Goal: Information Seeking & Learning: Learn about a topic

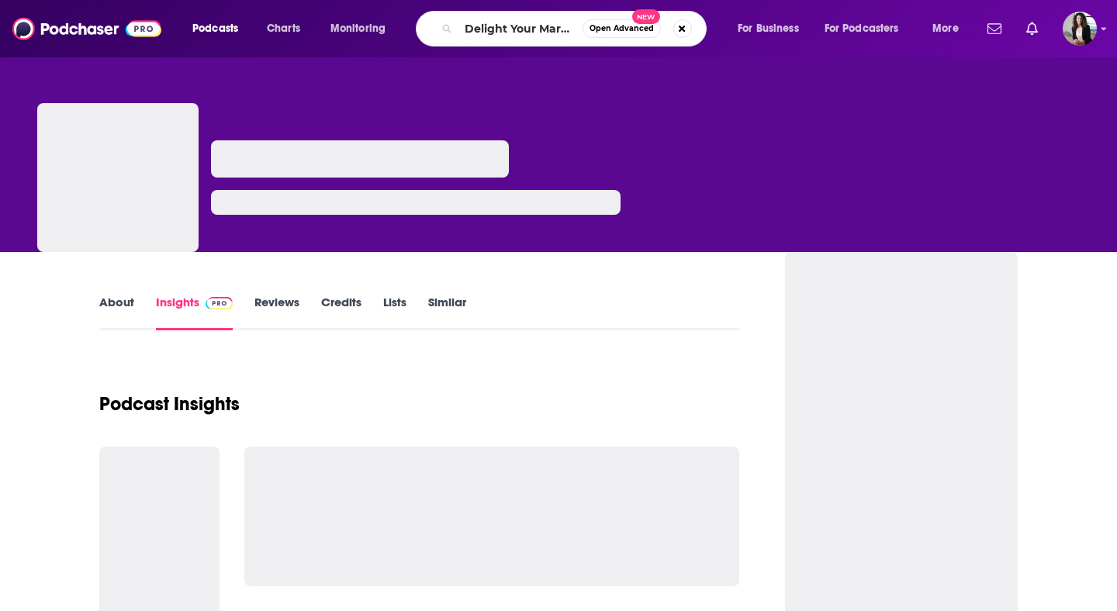
scroll to position [0, 15]
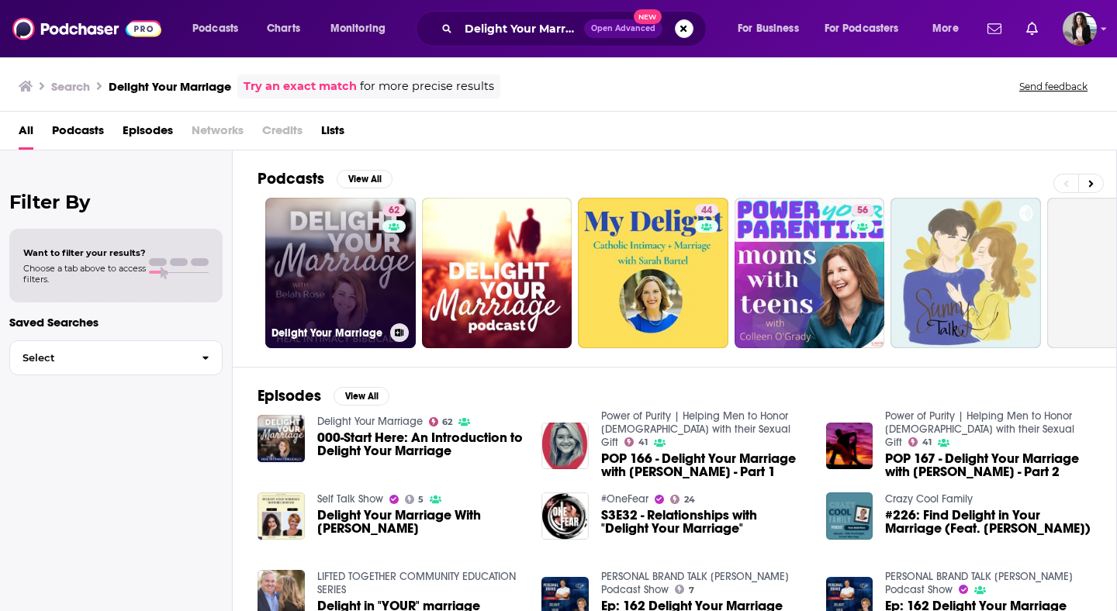
click at [338, 270] on link "62 Delight Your Marriage" at bounding box center [340, 273] width 150 height 150
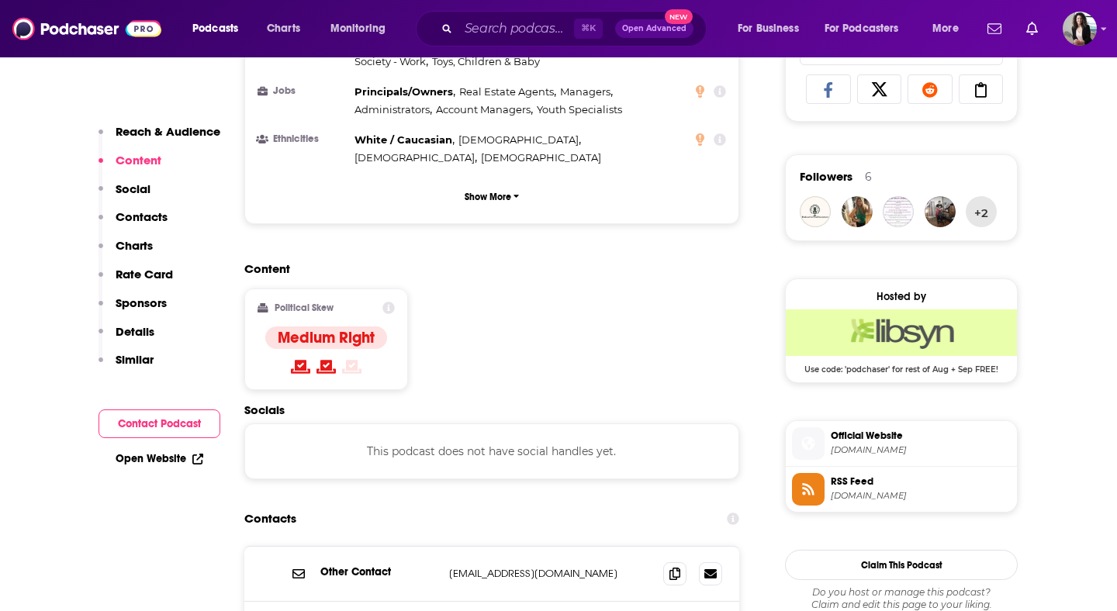
scroll to position [1037, 0]
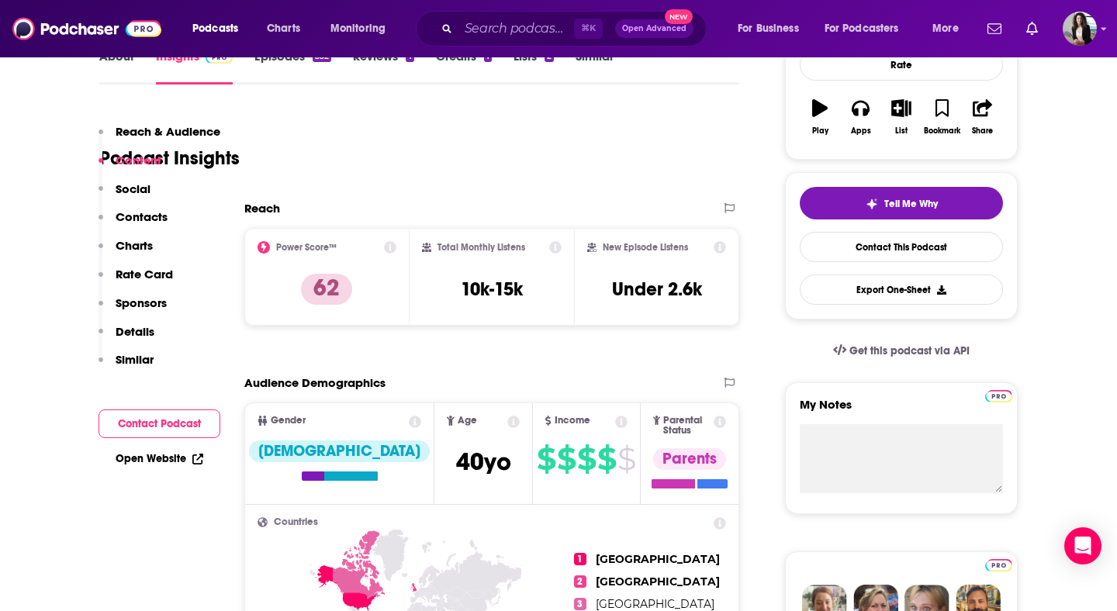
scroll to position [0, 0]
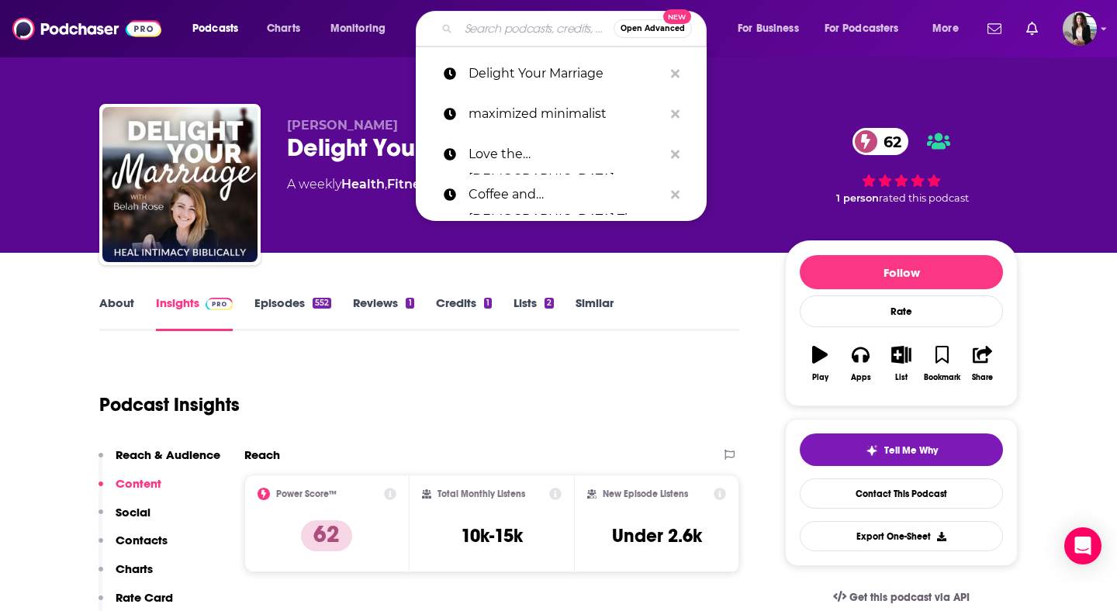
click at [541, 32] on input "Search podcasts, credits, & more..." at bounding box center [535, 28] width 155 height 25
paste input "Fierce Marriage"
type input "Fierce Marriage"
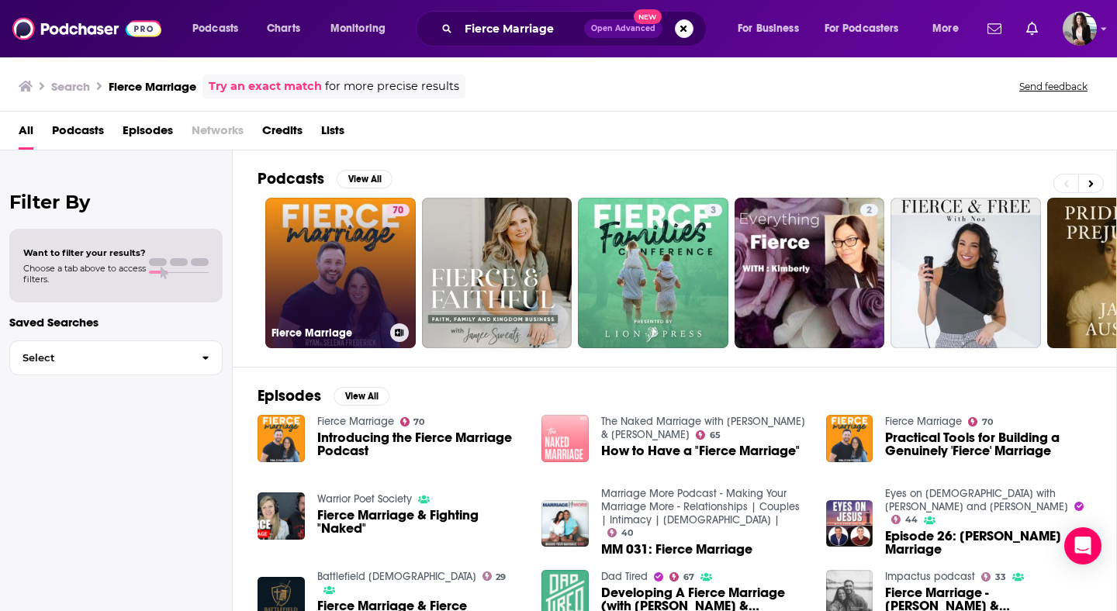
click at [320, 271] on link "70 Fierce Marriage" at bounding box center [340, 273] width 150 height 150
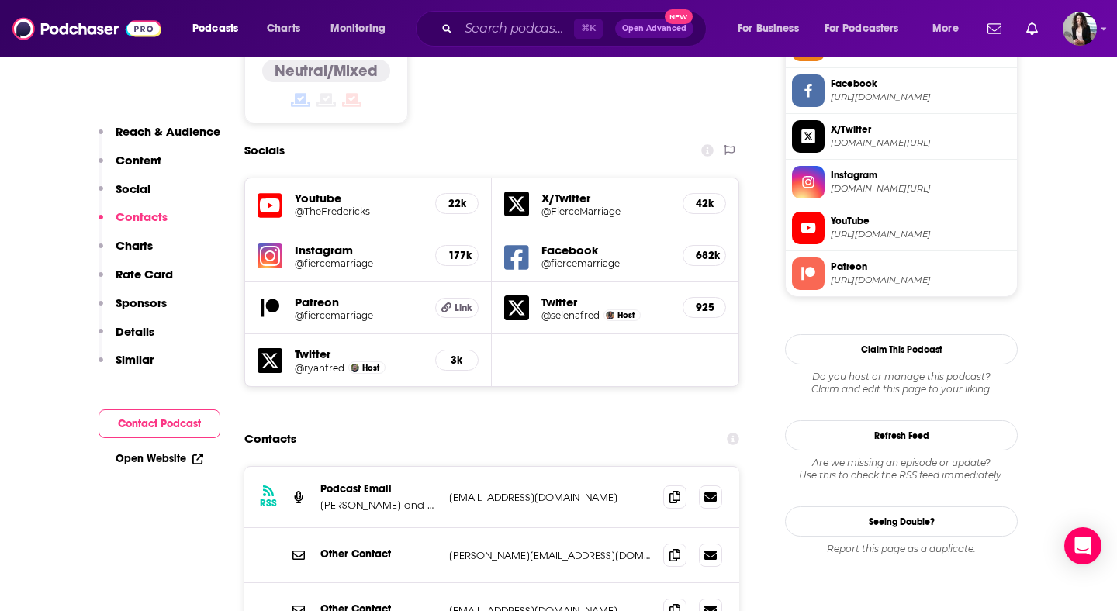
scroll to position [1502, 0]
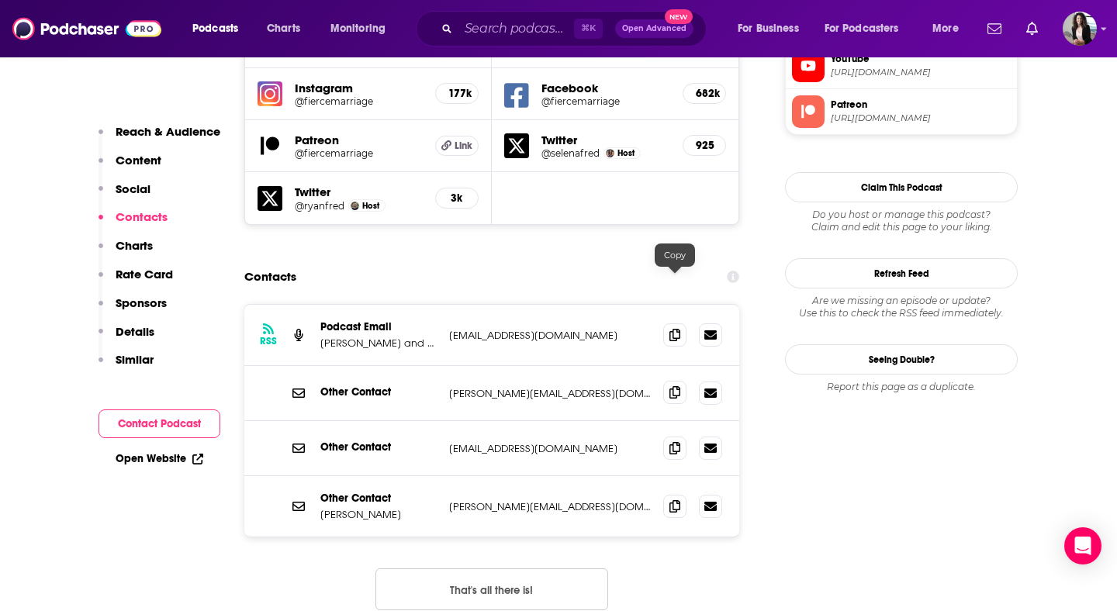
click at [677, 386] on icon at bounding box center [674, 392] width 11 height 12
click at [679, 328] on icon at bounding box center [674, 334] width 11 height 12
click at [528, 31] on input "Search podcasts, credits, & more..." at bounding box center [516, 28] width 116 height 25
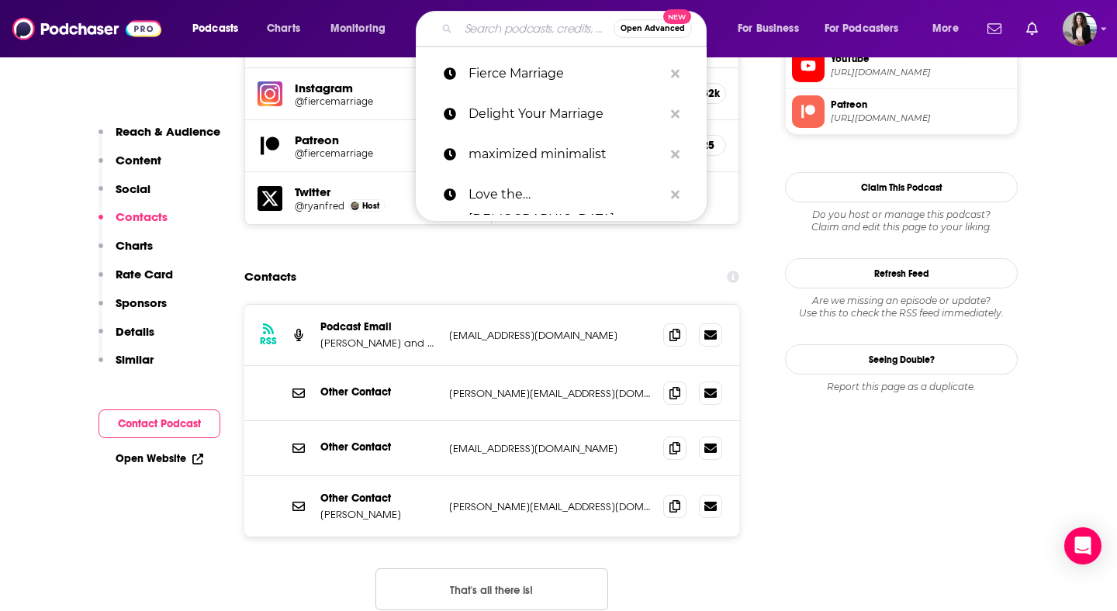
paste input "More than Roommates"
type input "More than Roommates"
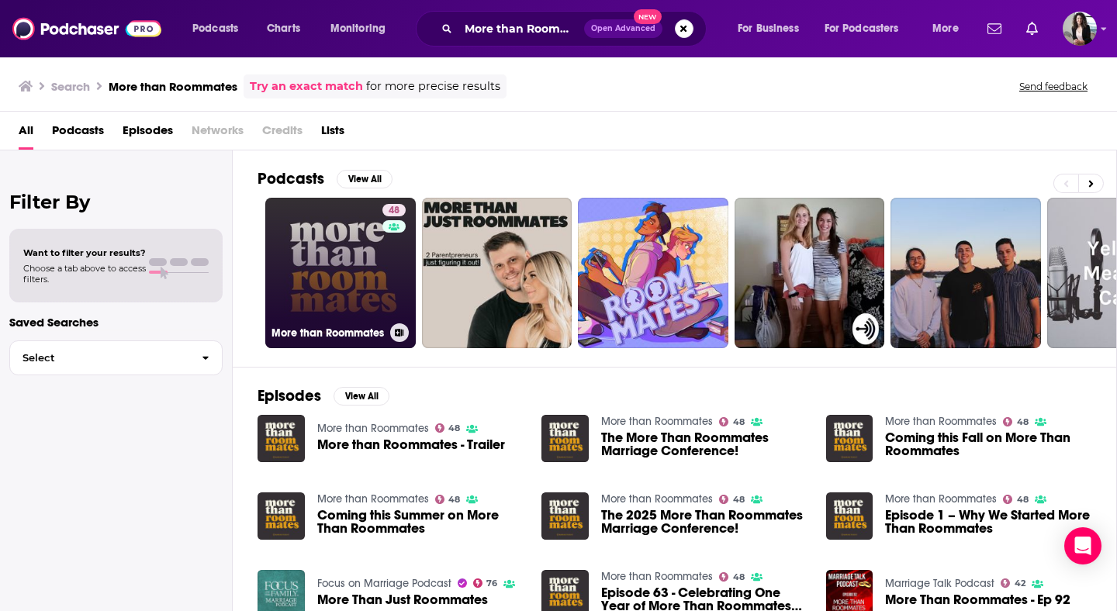
click at [331, 260] on link "48 More than Roommates" at bounding box center [340, 273] width 150 height 150
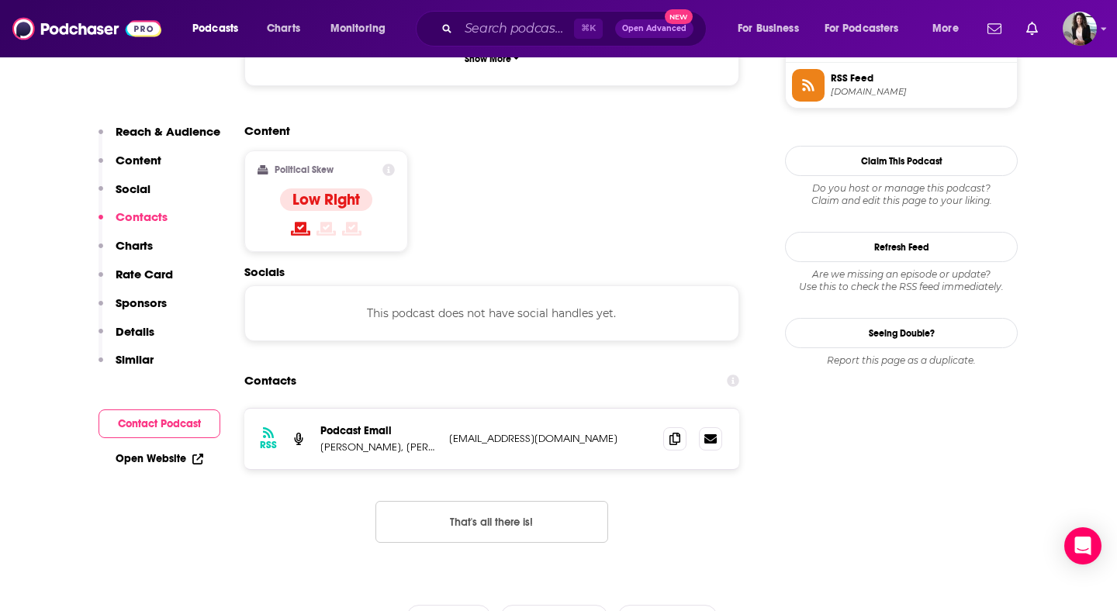
scroll to position [1177, 0]
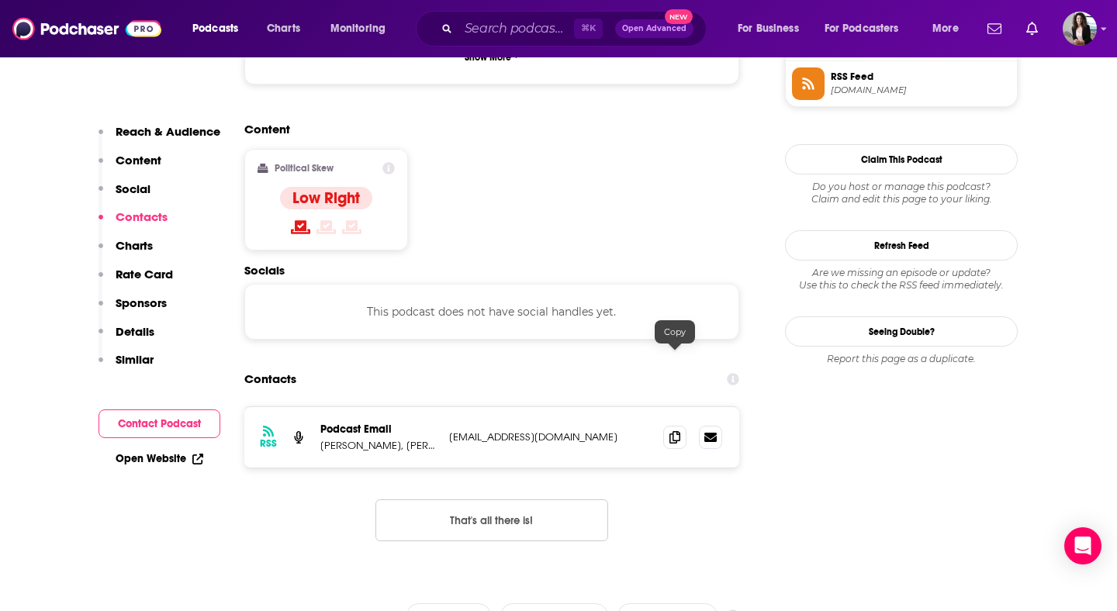
click at [687, 426] on div at bounding box center [692, 437] width 59 height 23
click at [679, 425] on span at bounding box center [674, 436] width 23 height 23
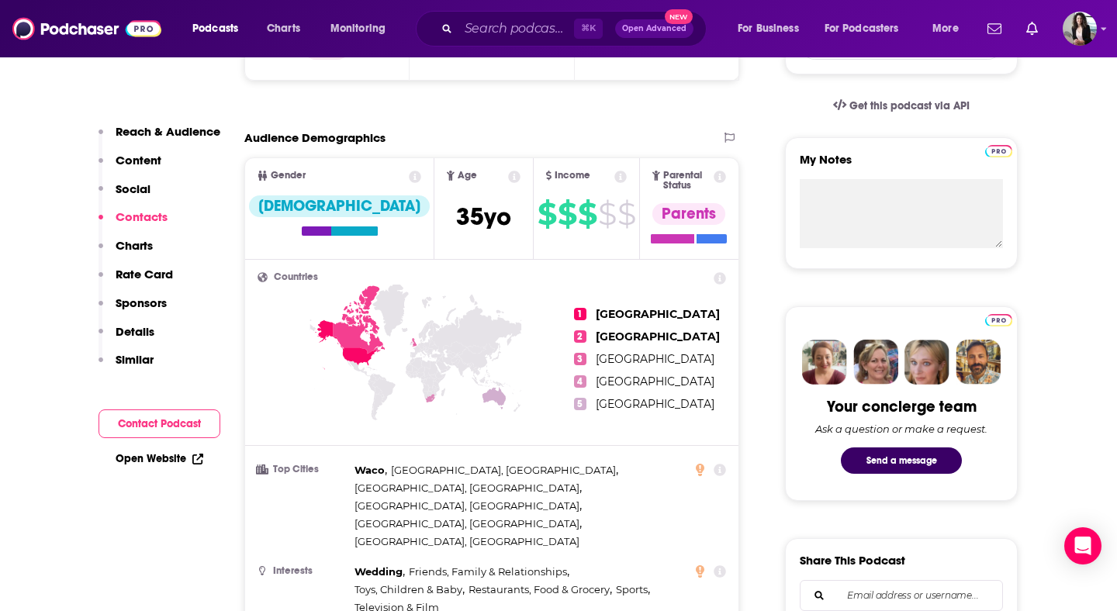
scroll to position [152, 0]
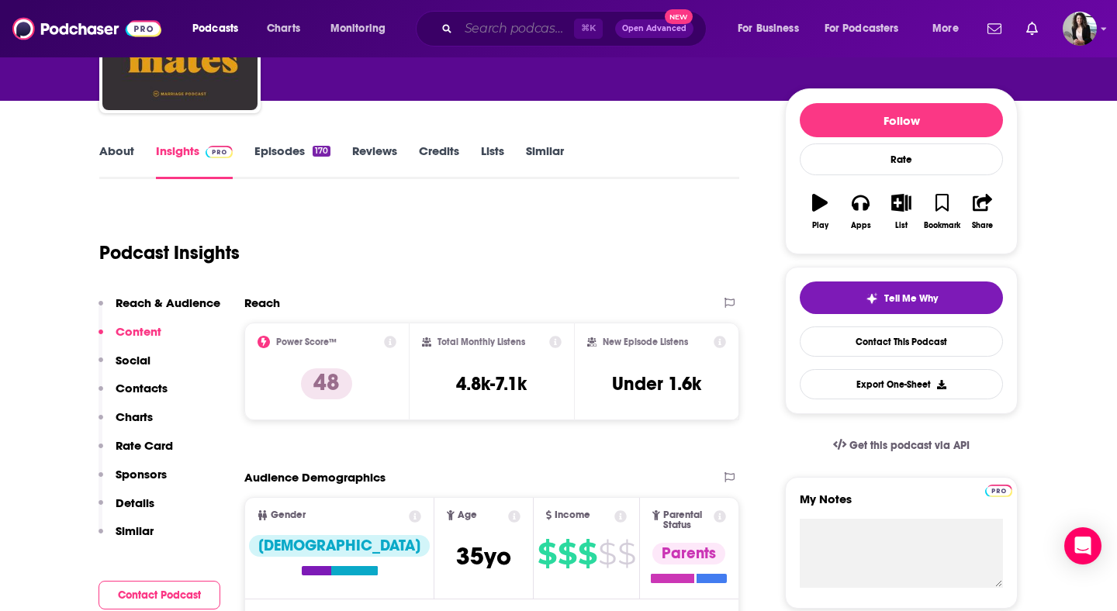
click at [513, 35] on input "Search podcasts, credits, & more..." at bounding box center [516, 28] width 116 height 25
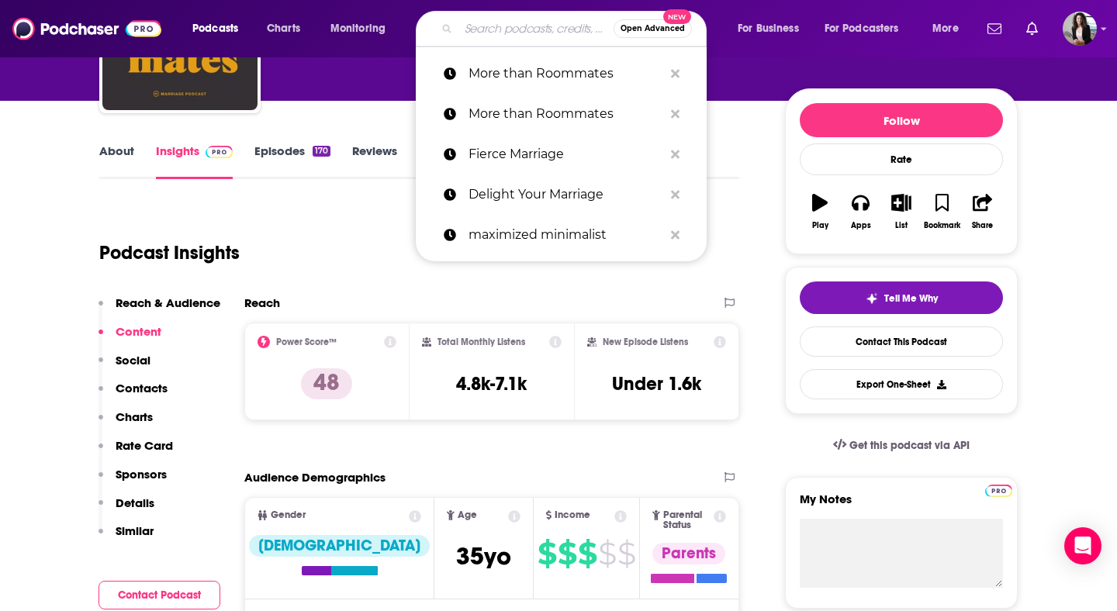
paste input "Secrets of Happily Ever After"
type input "Secrets of Happily Ever After"
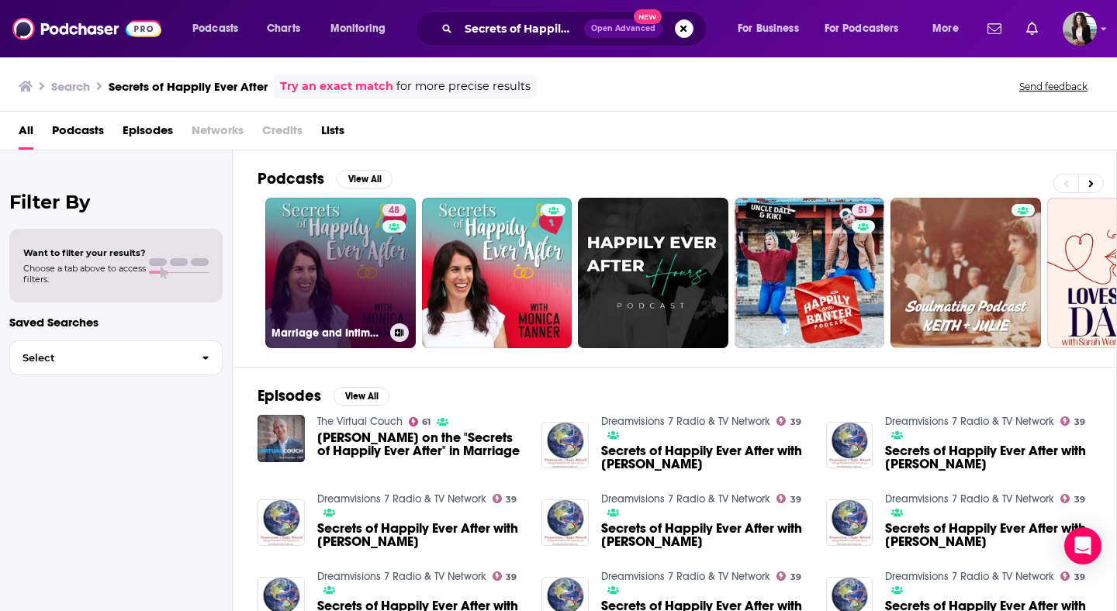
click at [335, 269] on link "48 Marriage and Intimacy Tips for [DEMOGRAPHIC_DATA] Couples: Secrets of Happil…" at bounding box center [340, 273] width 150 height 150
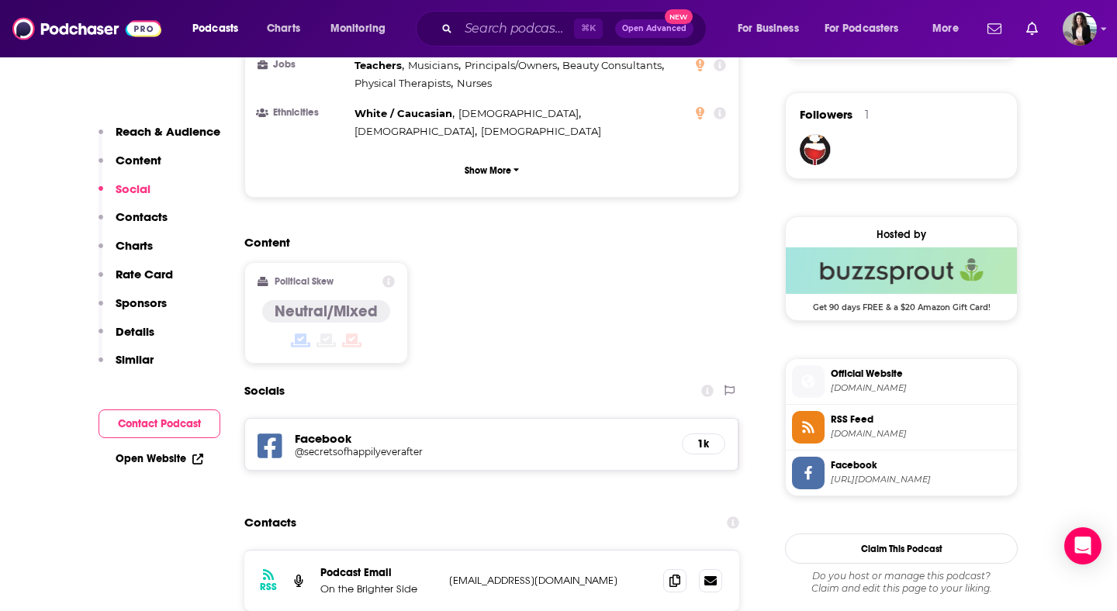
scroll to position [1139, 0]
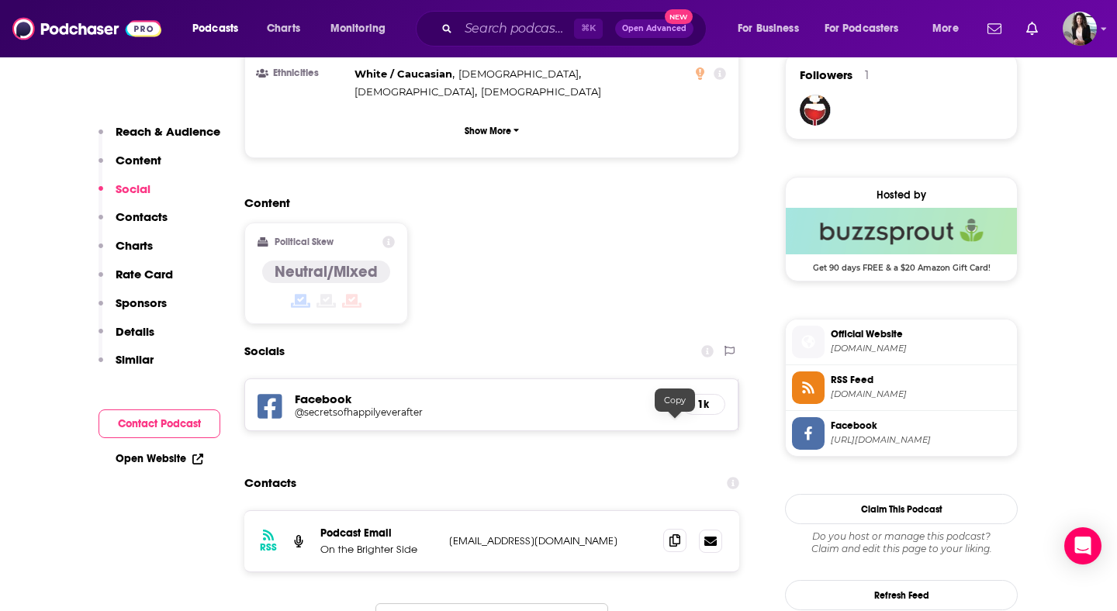
click at [669, 534] on icon at bounding box center [674, 540] width 11 height 12
click at [539, 27] on input "Search podcasts, credits, & more..." at bounding box center [516, 28] width 116 height 25
paste input "Courageous Parenting"
type input "Courageous Parenting"
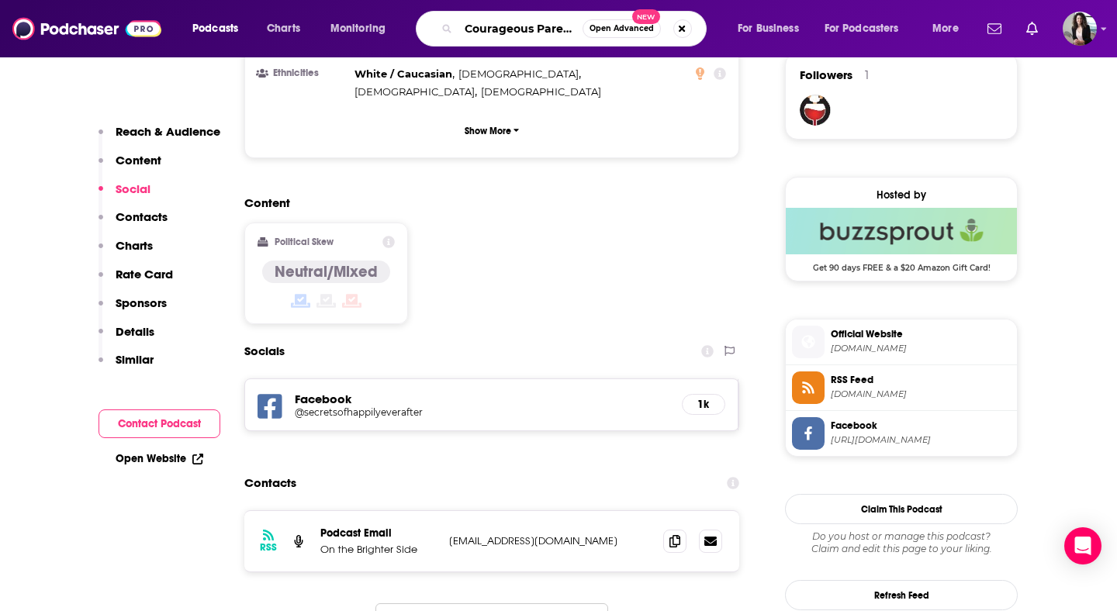
scroll to position [0, 18]
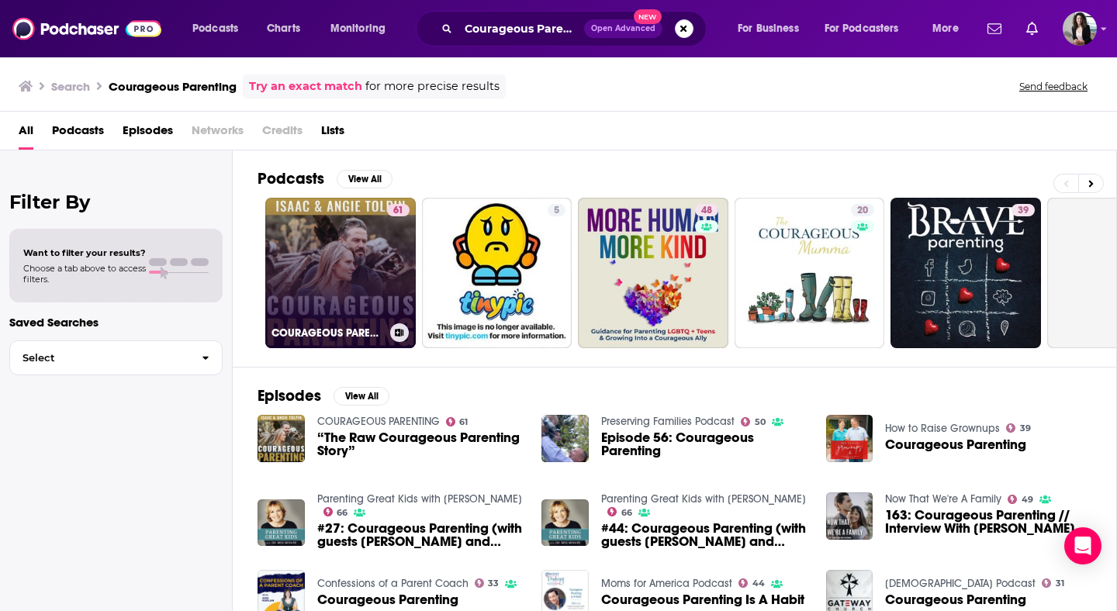
click at [359, 282] on link "61 COURAGEOUS PARENTING" at bounding box center [340, 273] width 150 height 150
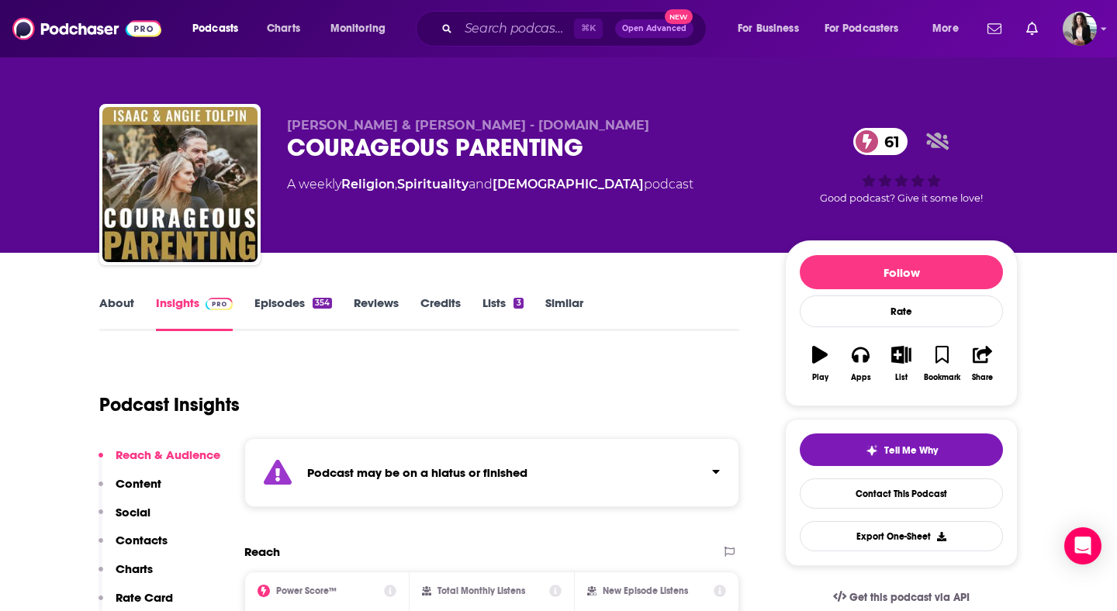
click at [266, 311] on link "Episodes 354" at bounding box center [293, 313] width 78 height 36
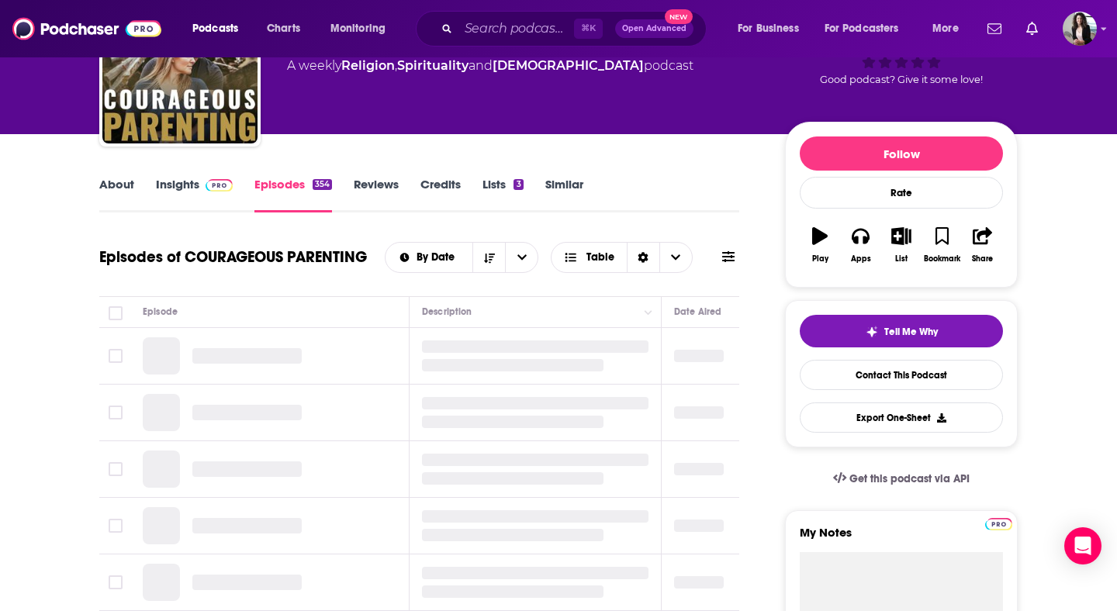
scroll to position [120, 0]
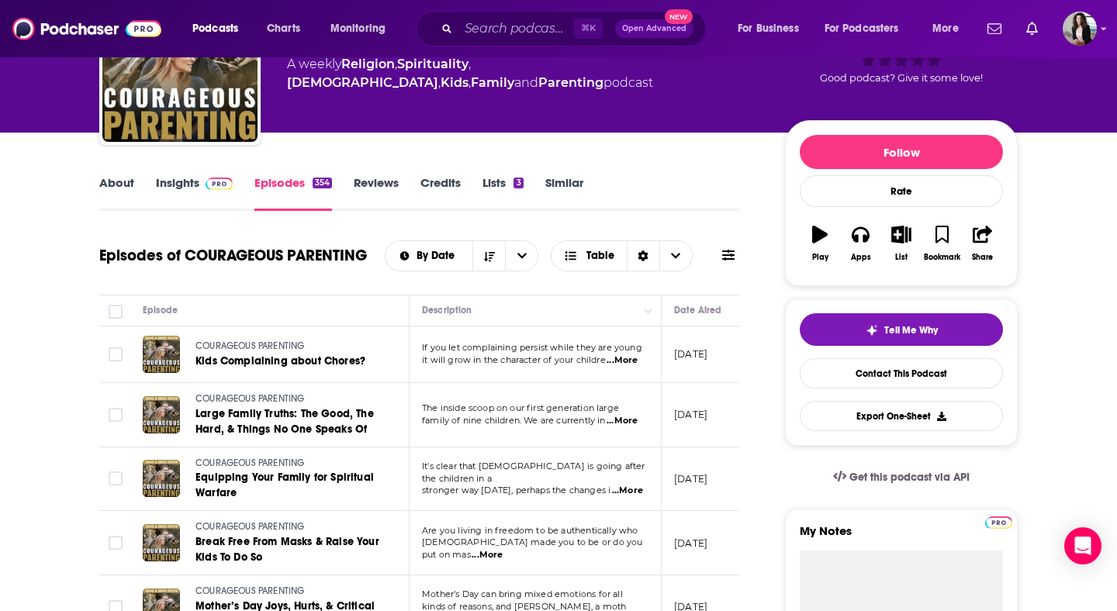
click at [188, 195] on link "Insights" at bounding box center [194, 193] width 77 height 36
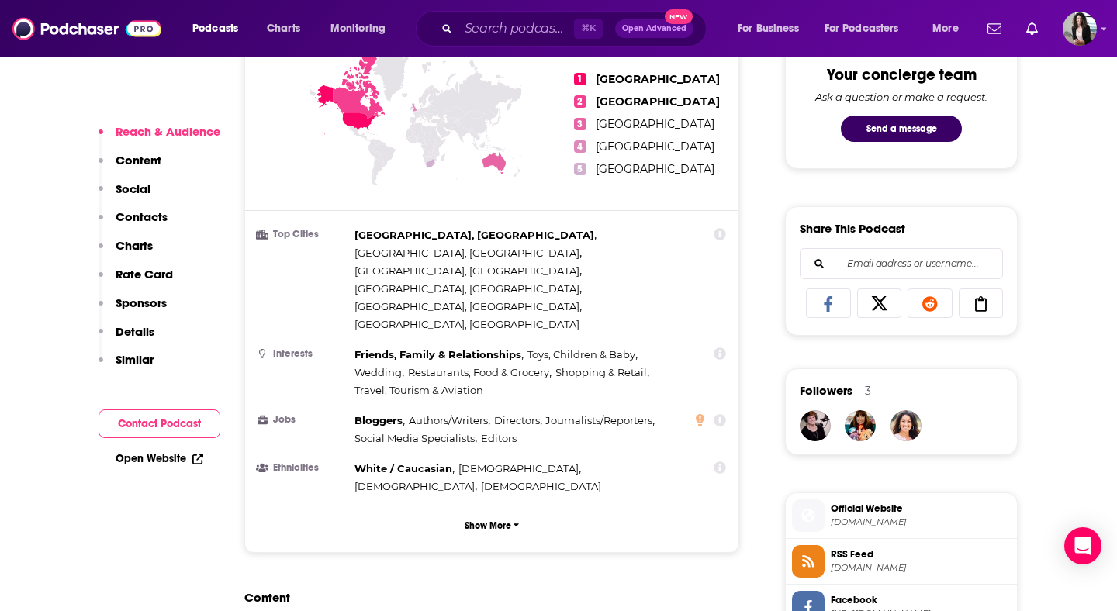
scroll to position [1118, 0]
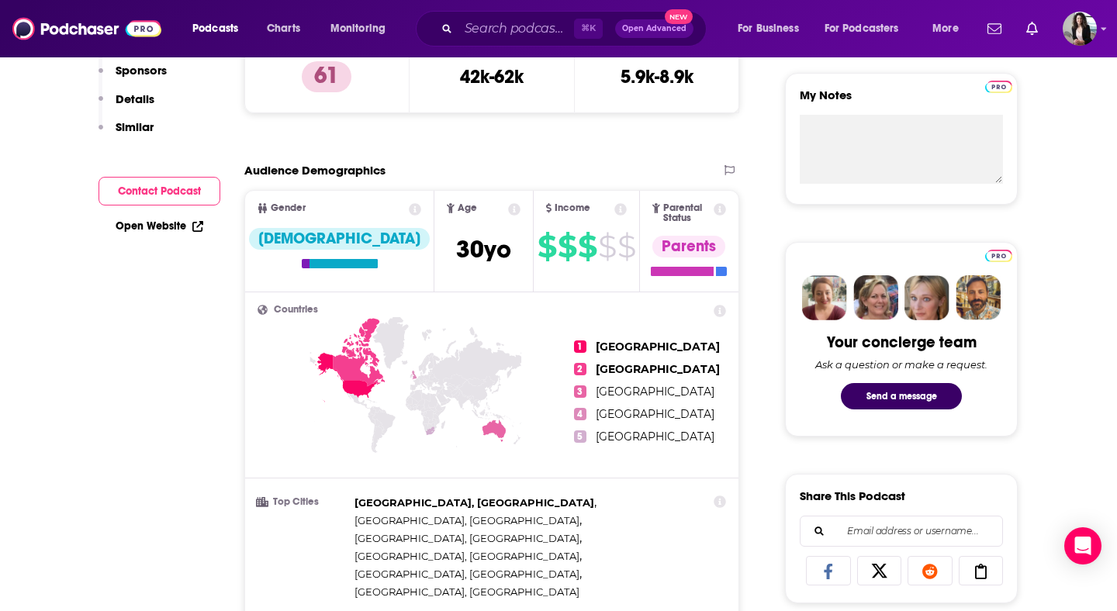
scroll to position [0, 0]
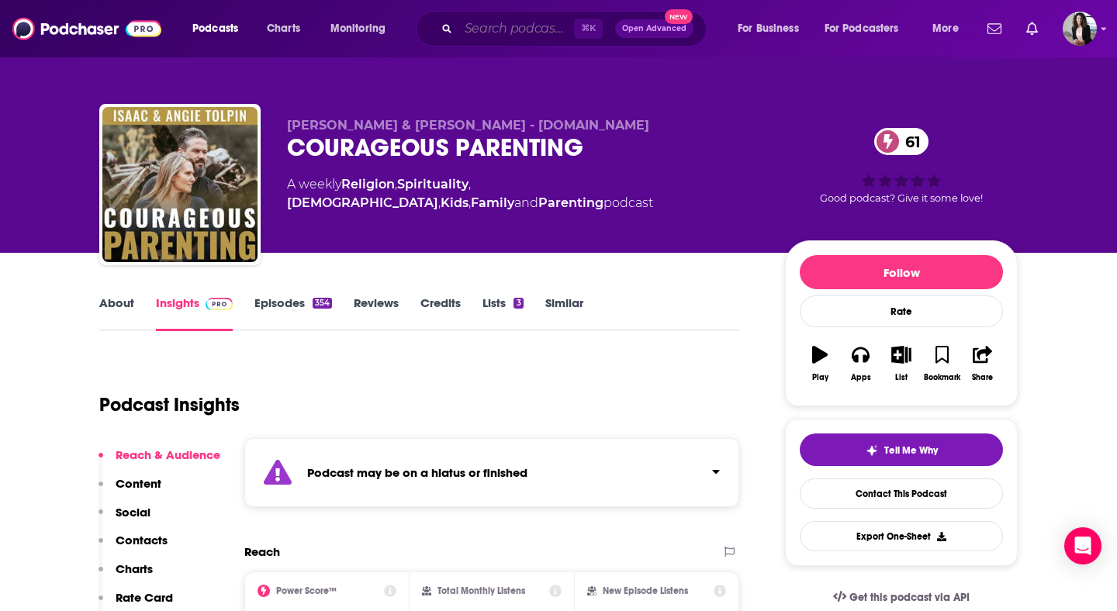
click at [516, 33] on input "Search podcasts, credits, & more..." at bounding box center [516, 28] width 116 height 25
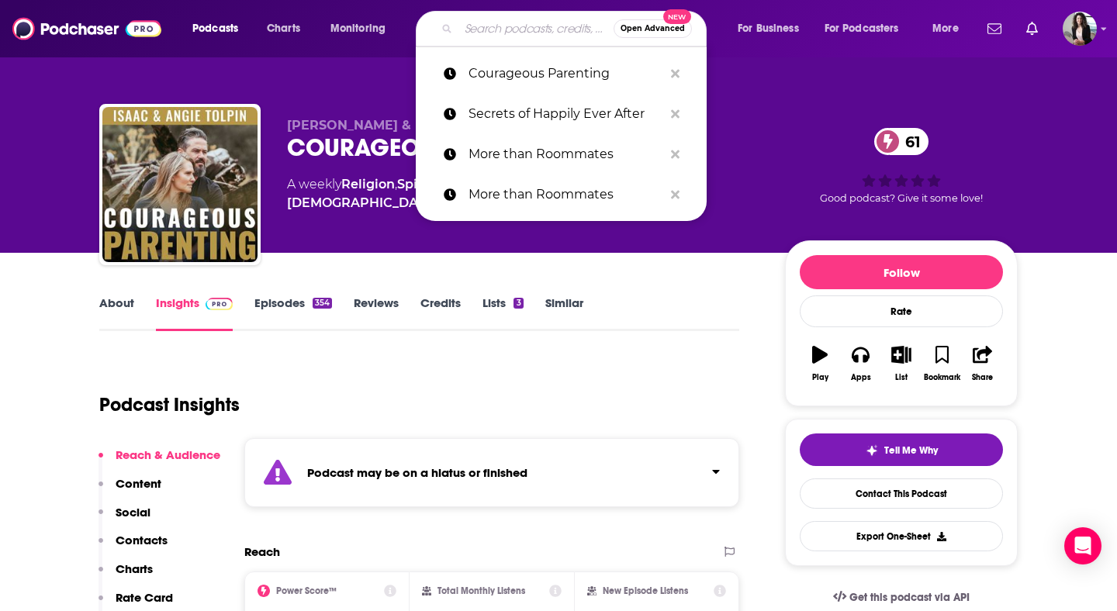
paste input "Famous At Home"
type input "Famous At Home"
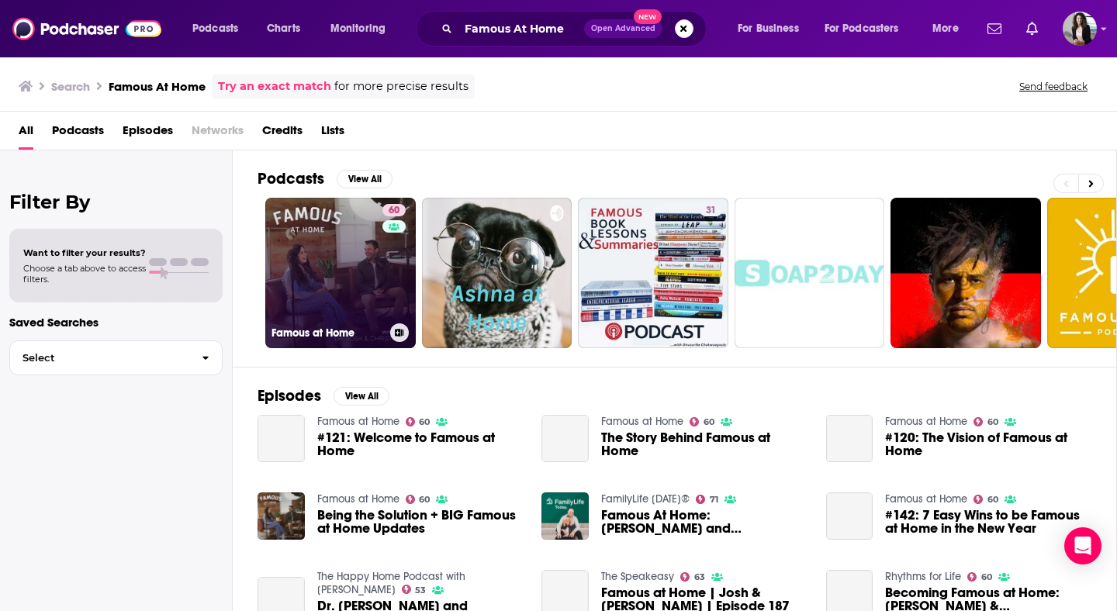
click at [320, 258] on link "60 Famous at Home" at bounding box center [340, 273] width 150 height 150
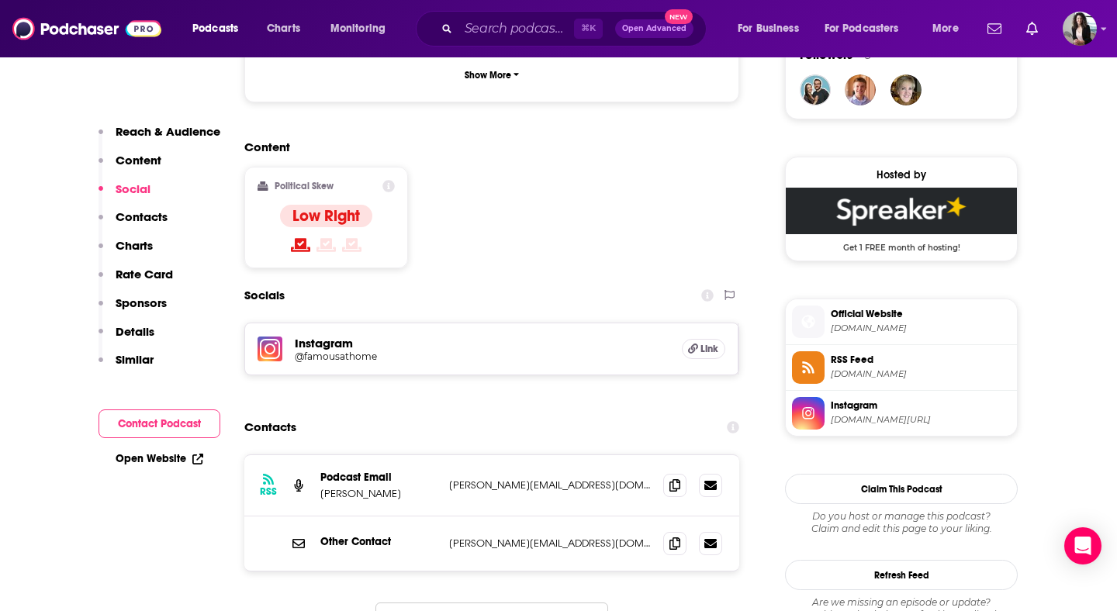
scroll to position [1161, 0]
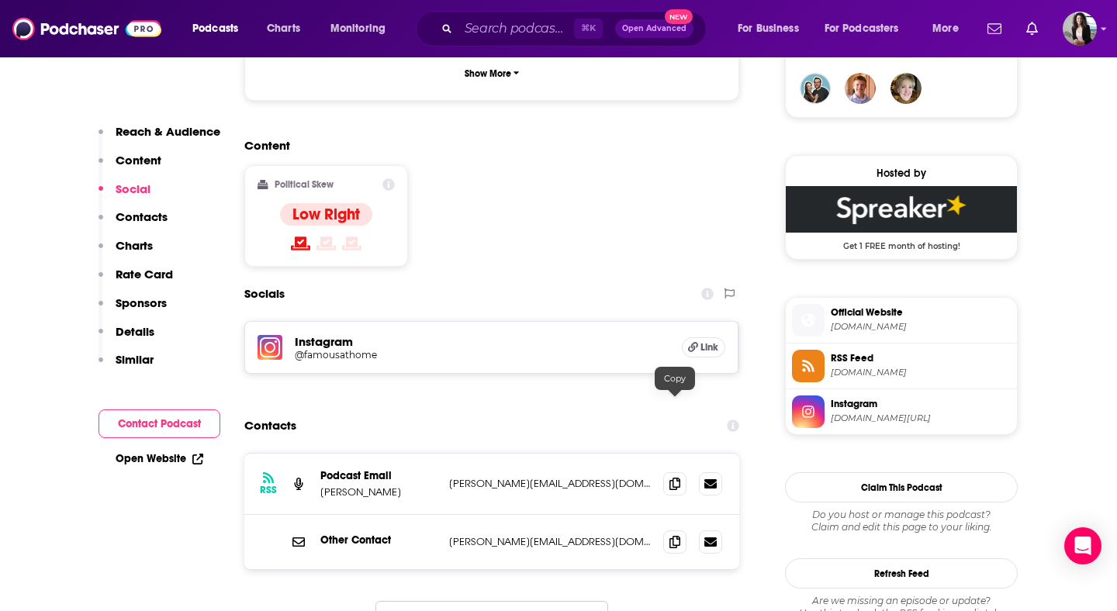
click at [687, 472] on div at bounding box center [692, 483] width 59 height 23
click at [682, 472] on span at bounding box center [674, 483] width 23 height 23
click at [670, 535] on icon at bounding box center [674, 541] width 11 height 12
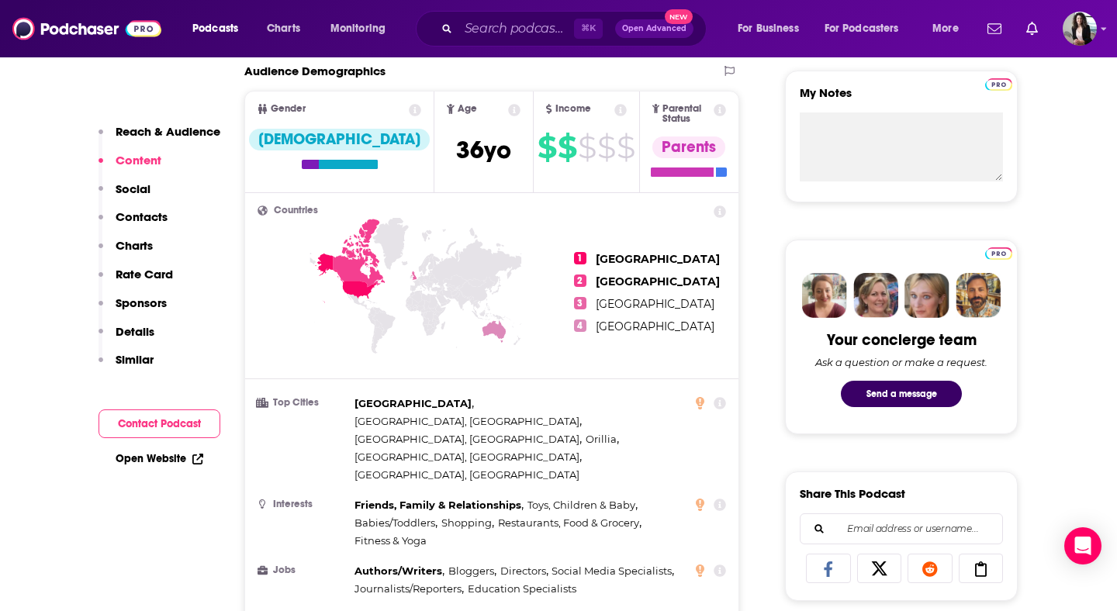
scroll to position [0, 0]
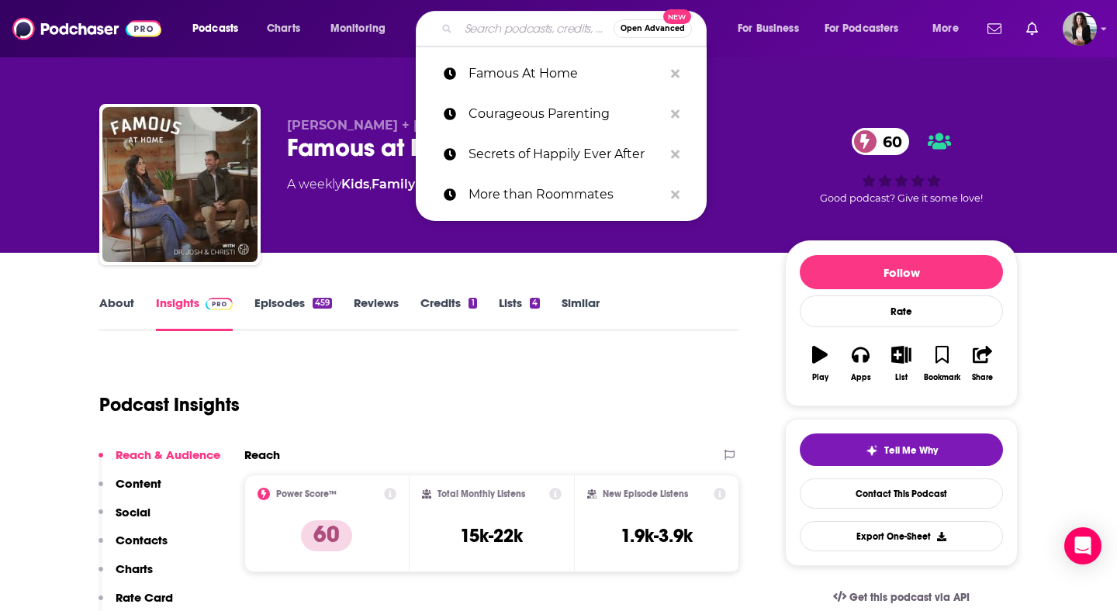
click at [550, 22] on input "Search podcasts, credits, & more..." at bounding box center [535, 28] width 155 height 25
paste input "IMBetween"
type input "IMBetween"
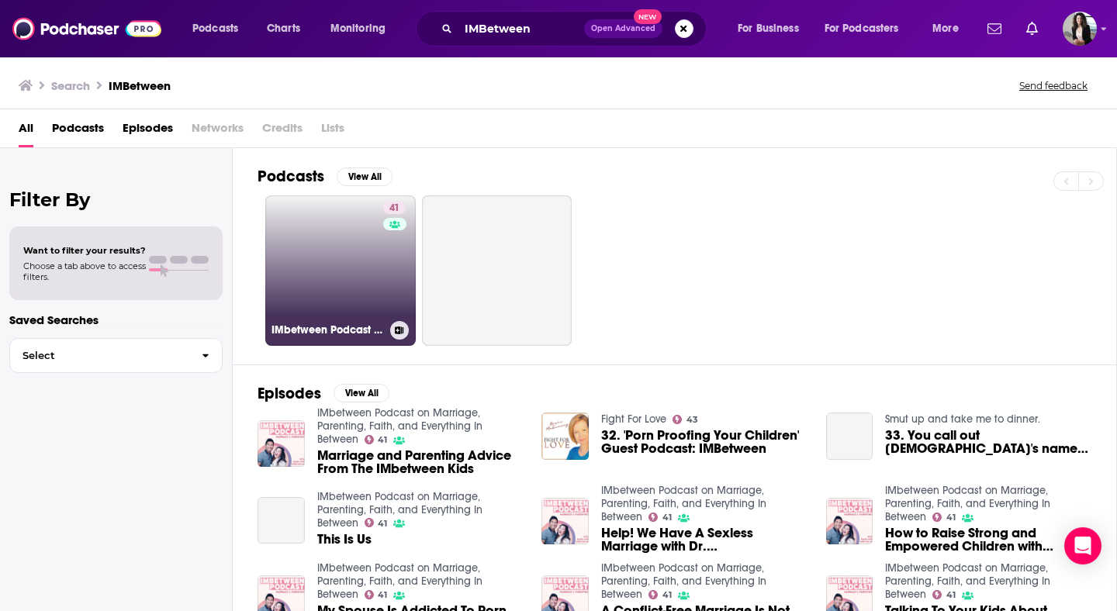
click at [329, 284] on link "41 IMbetween Podcast on Marriage, Parenting, Faith, and Everything In Between" at bounding box center [340, 270] width 150 height 150
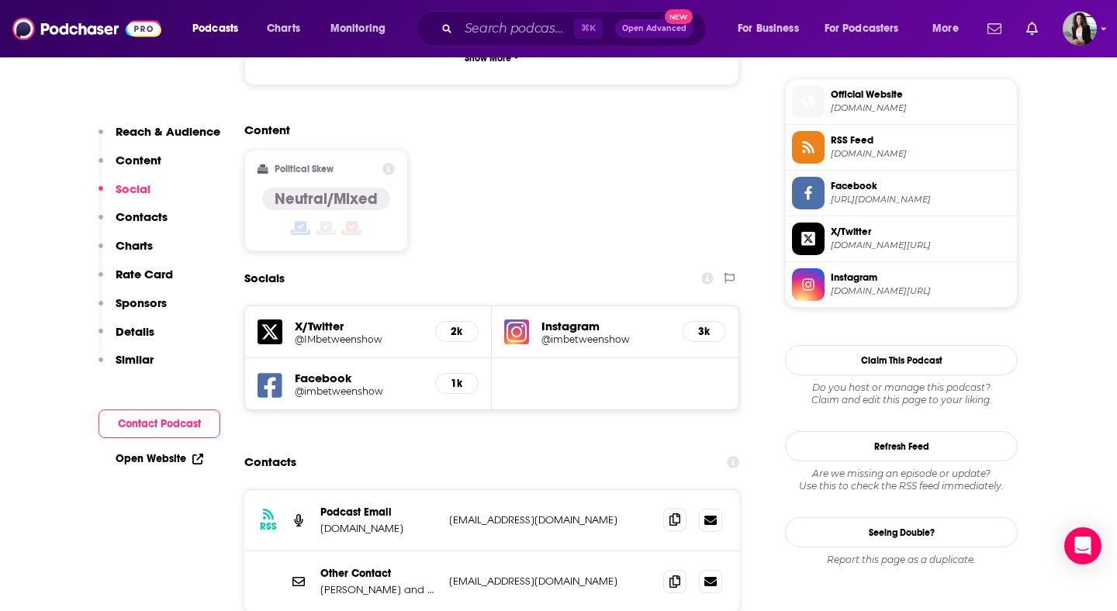
scroll to position [1247, 0]
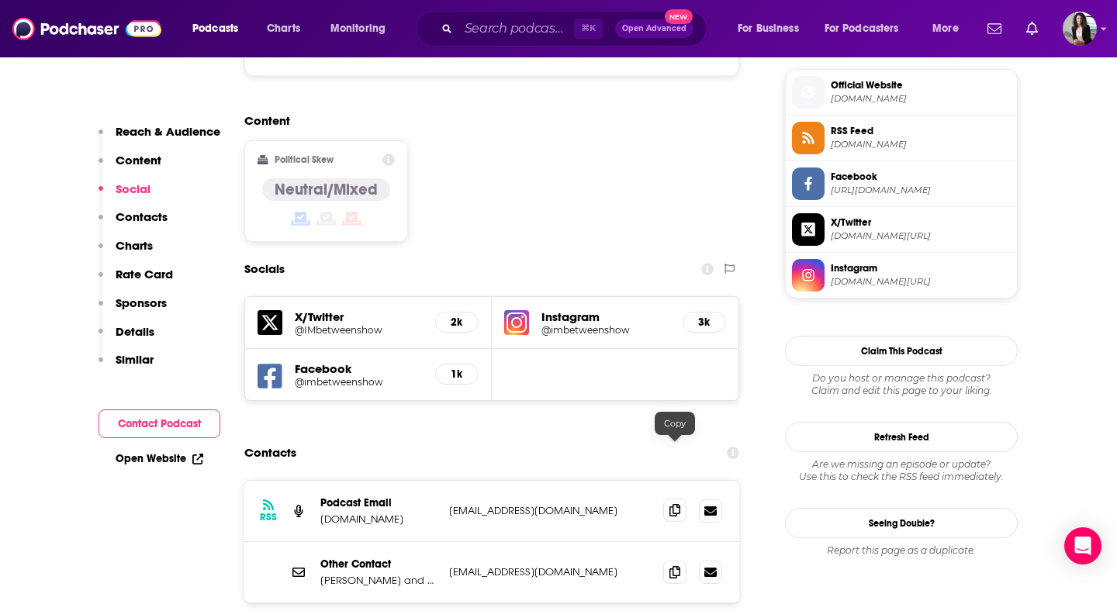
click at [679, 504] on icon at bounding box center [674, 510] width 11 height 12
click at [545, 32] on input "Search podcasts, credits, & more..." at bounding box center [516, 28] width 116 height 25
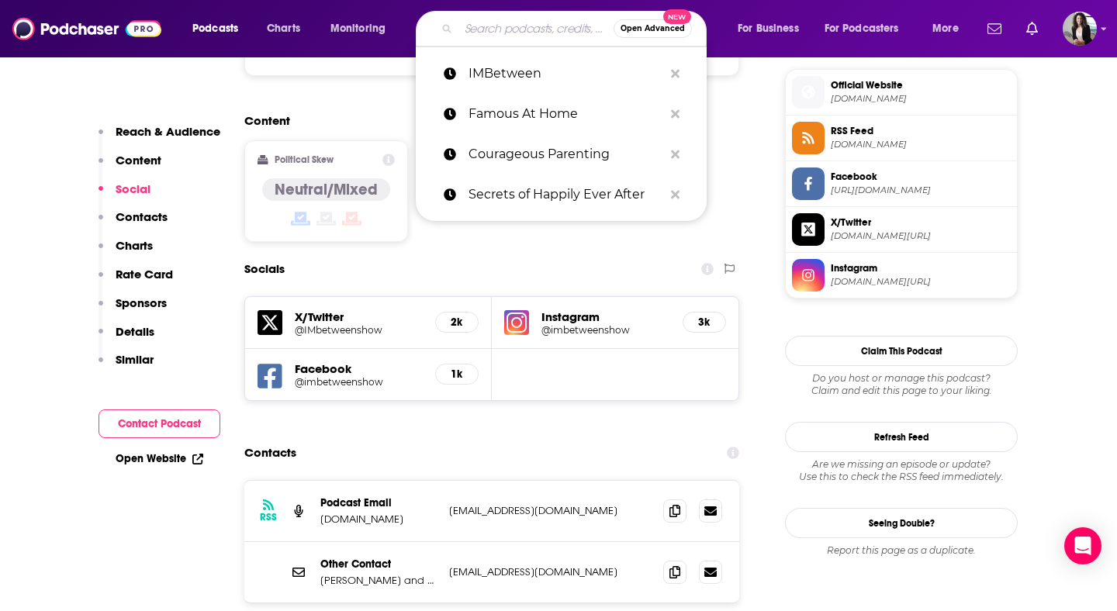
paste input "Let's Parent on Purpose"
type input "Let's Parent on Purpose"
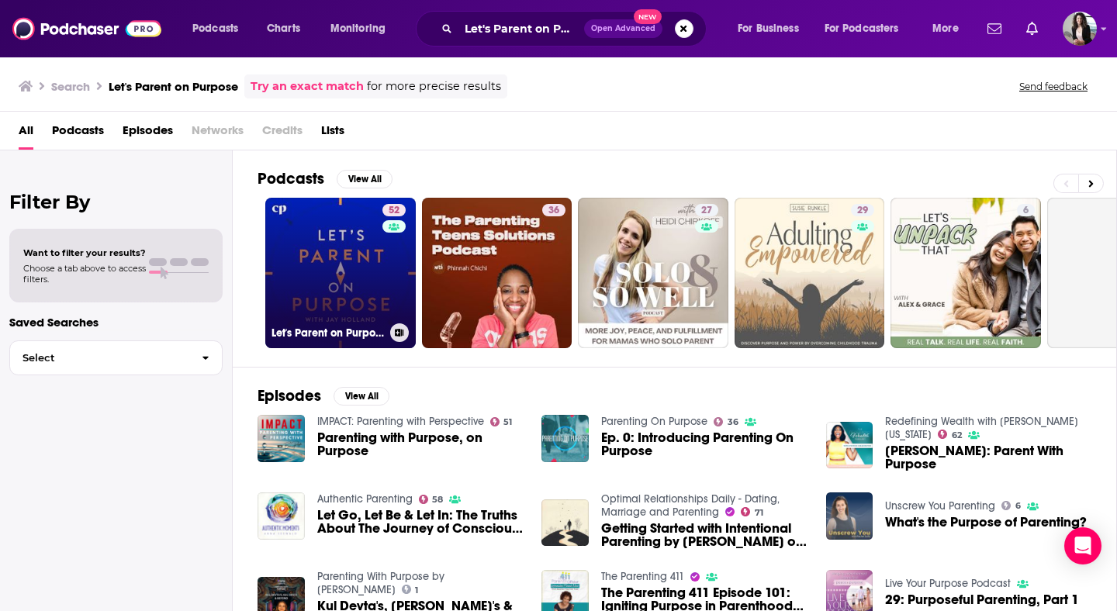
click at [371, 268] on link "52 Let's Parent on Purpose: [DEMOGRAPHIC_DATA] Marriage, Parenting, and Discipl…" at bounding box center [340, 273] width 150 height 150
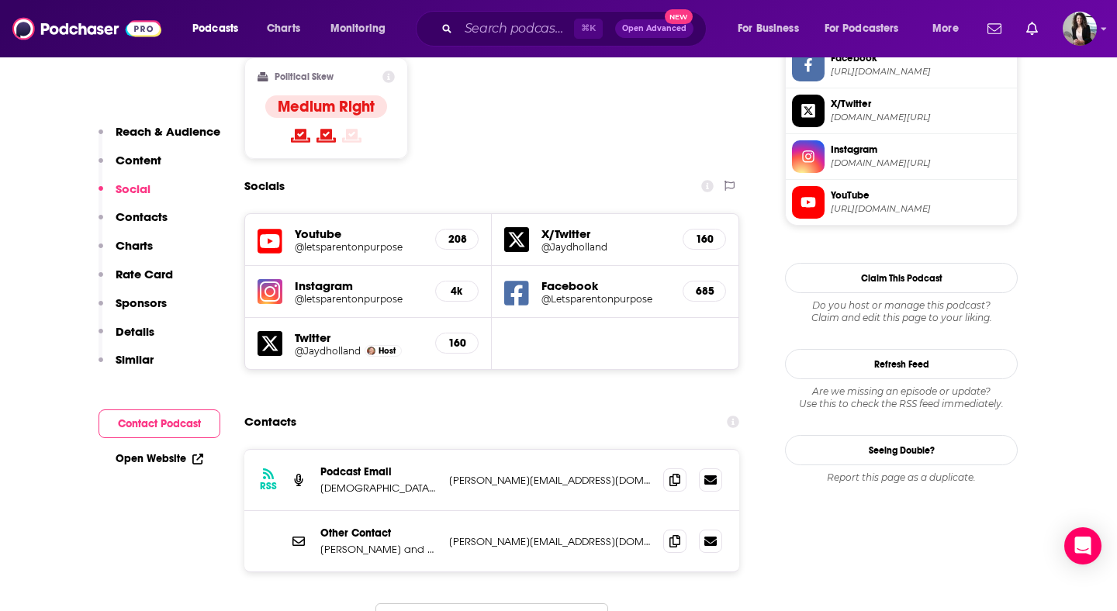
scroll to position [1380, 0]
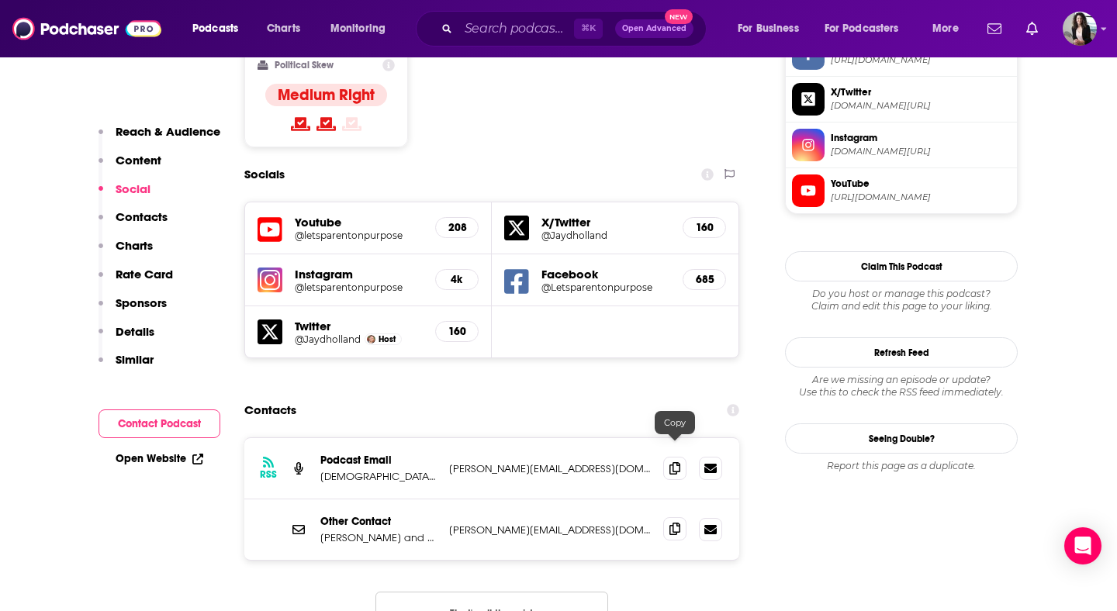
click at [673, 517] on span at bounding box center [674, 528] width 23 height 23
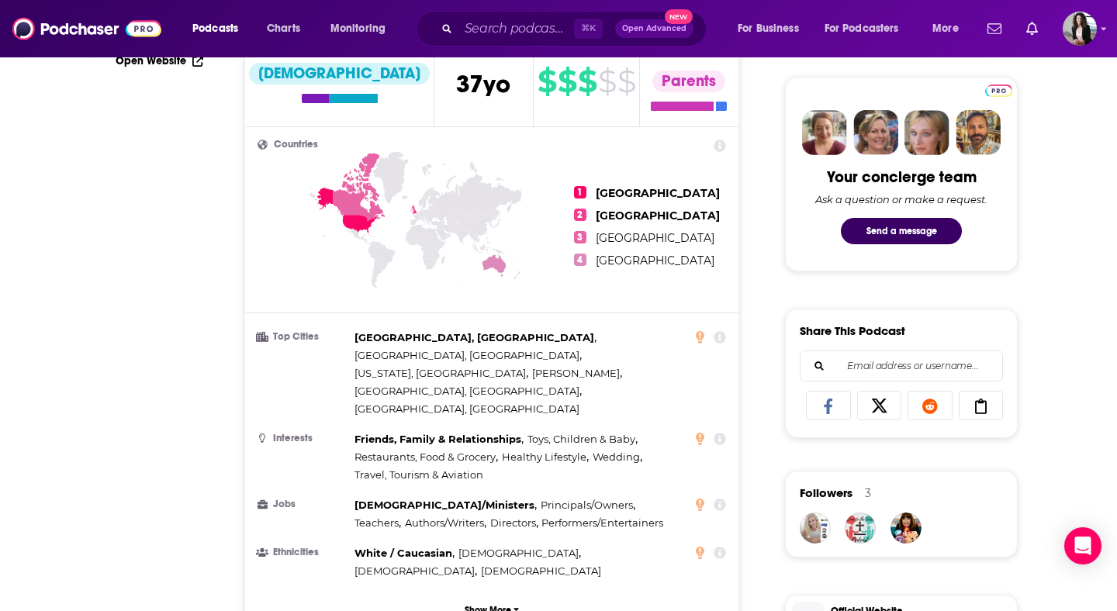
scroll to position [109, 0]
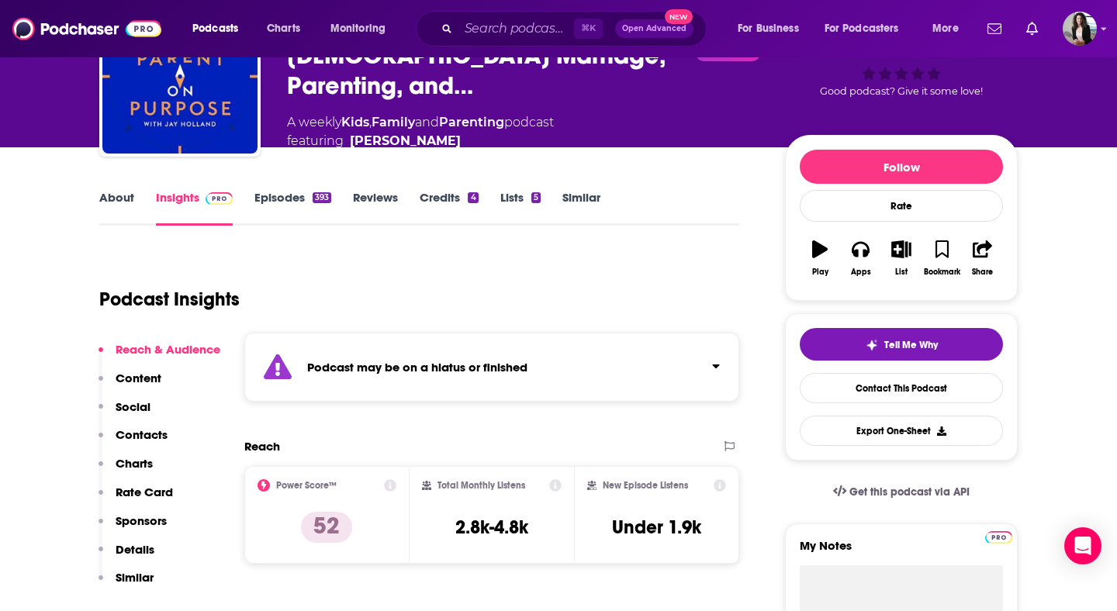
click at [282, 196] on link "Episodes 393" at bounding box center [292, 208] width 77 height 36
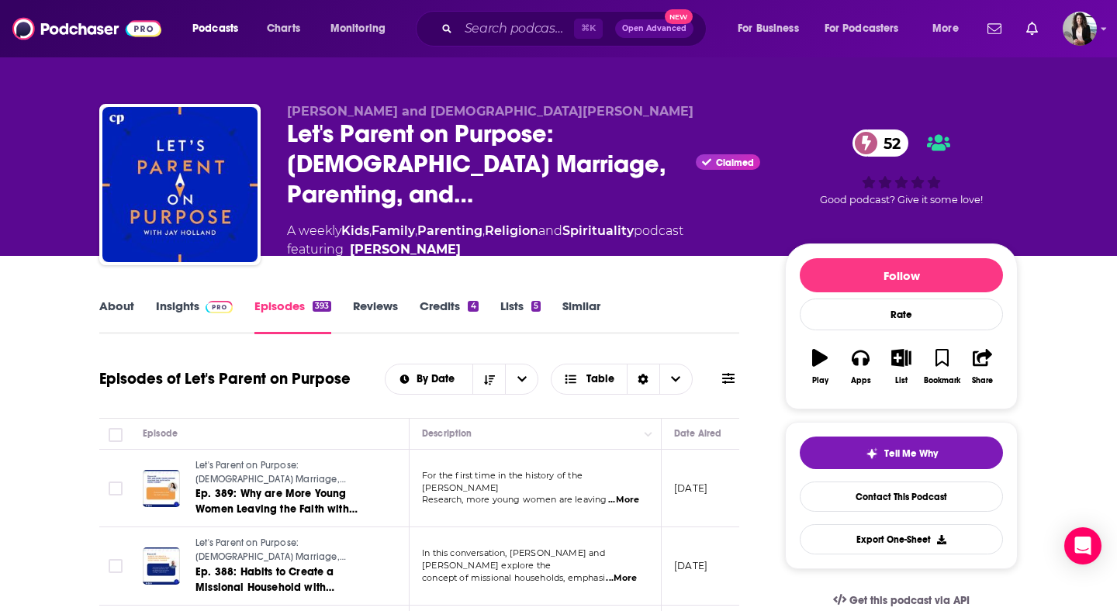
click at [574, 24] on span "⌘ K" at bounding box center [588, 29] width 29 height 20
click at [516, 33] on input "Search podcasts, credits, & more..." at bounding box center [516, 28] width 116 height 25
paste input "Mindful Parenting Podcast"
type input "Mindful Parenting Podcast"
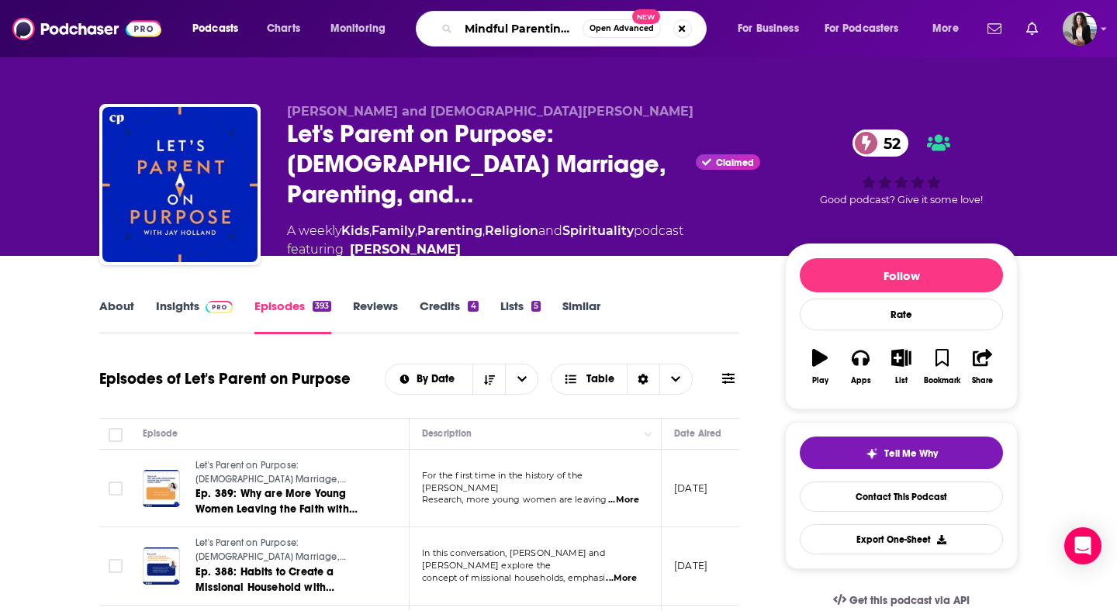
scroll to position [0, 42]
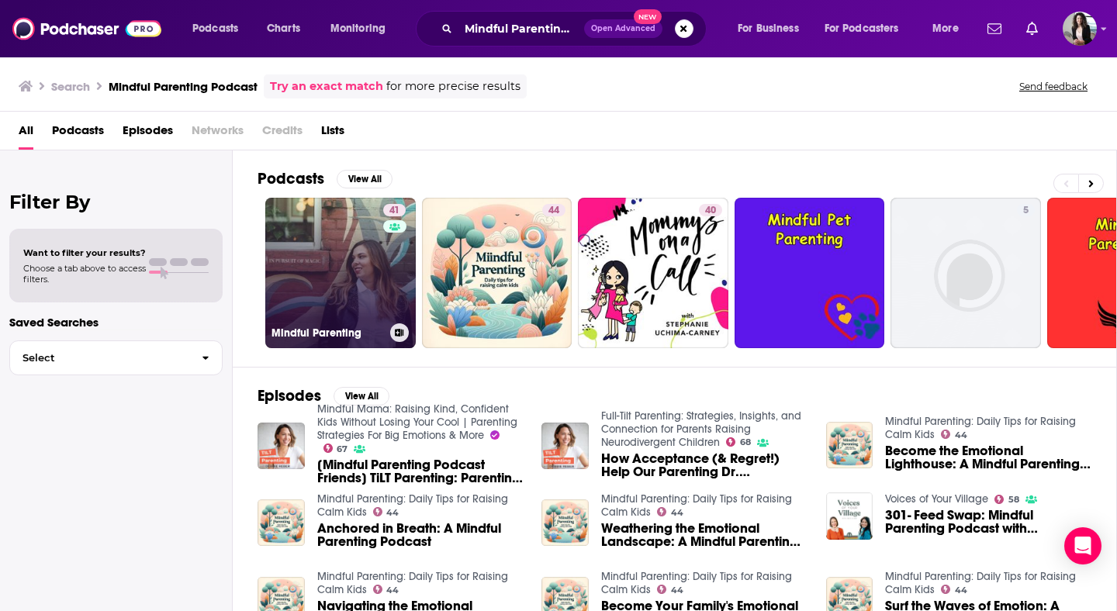
click at [369, 282] on link "41 Mindful Parenting" at bounding box center [340, 273] width 150 height 150
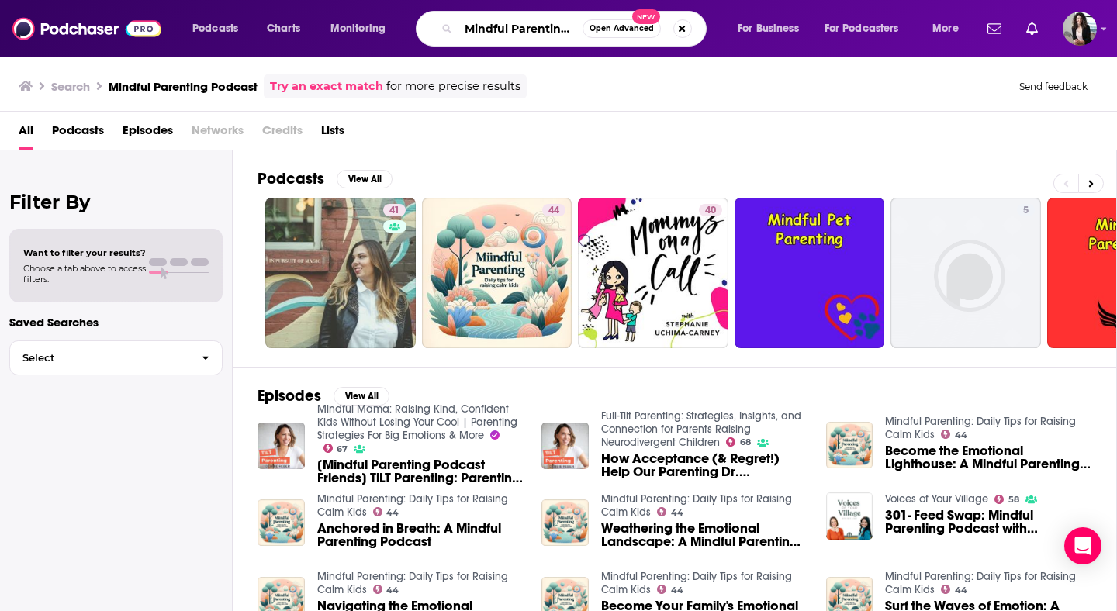
click at [555, 21] on input "Mindful Parenting Podcast" at bounding box center [520, 28] width 124 height 25
type input "mindful mama"
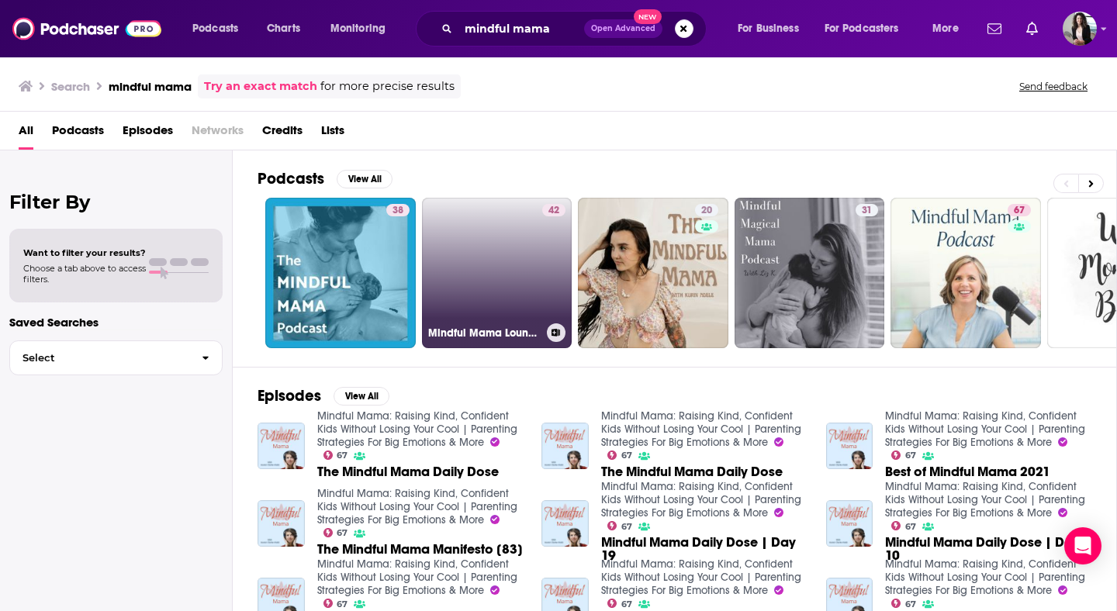
scroll to position [9, 0]
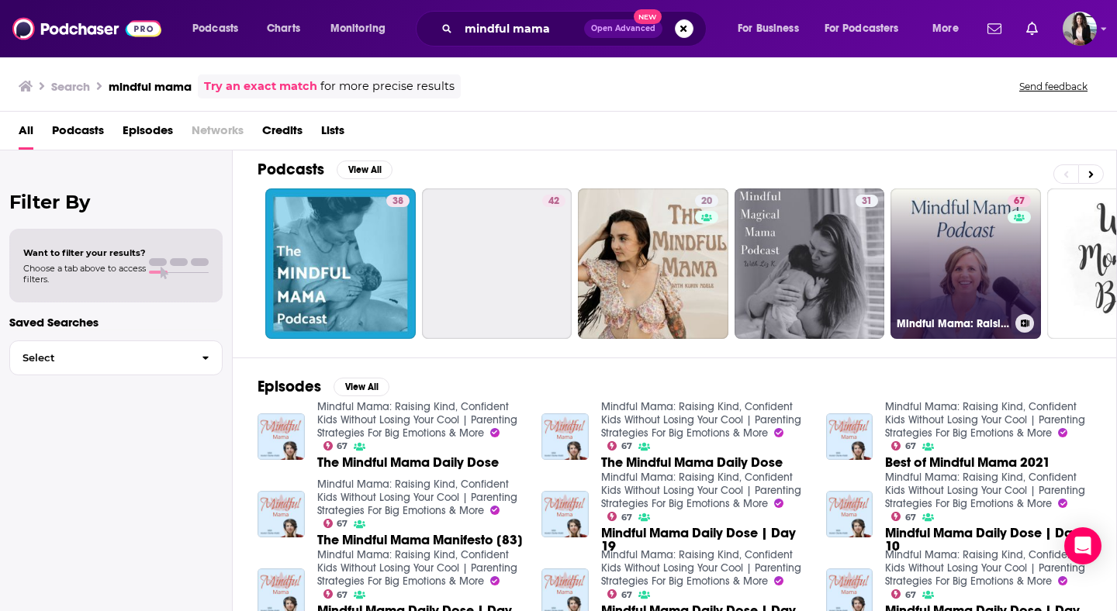
click at [952, 227] on link "67 Mindful Mama: Raising Kind, Confident Kids Without Losing Your Cool | Parent…" at bounding box center [965, 263] width 150 height 150
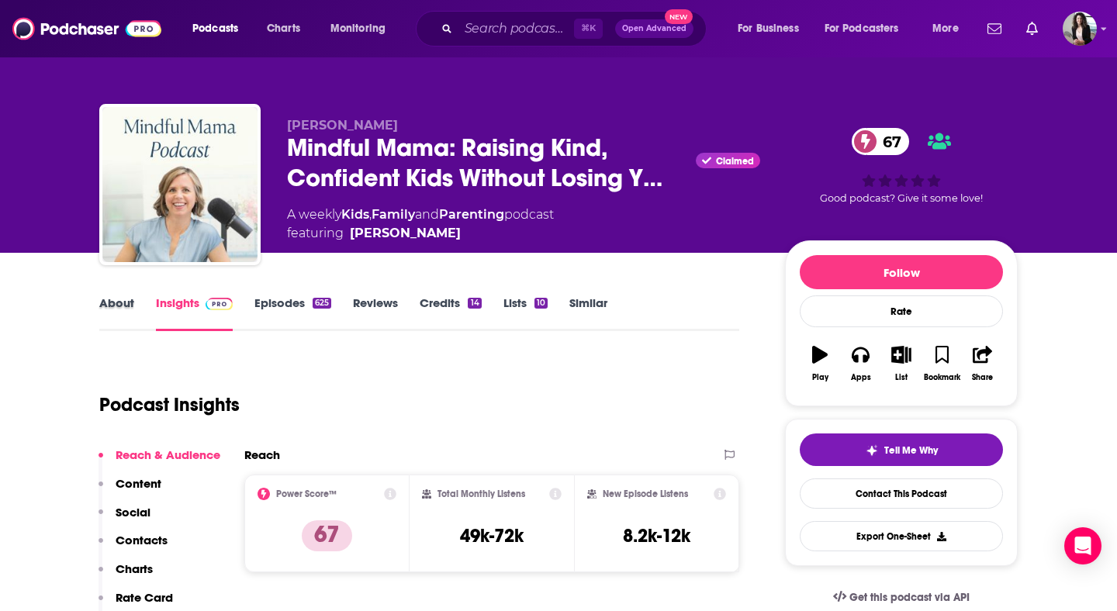
click at [139, 316] on div "About" at bounding box center [127, 313] width 57 height 36
click at [132, 307] on link "About" at bounding box center [116, 313] width 35 height 36
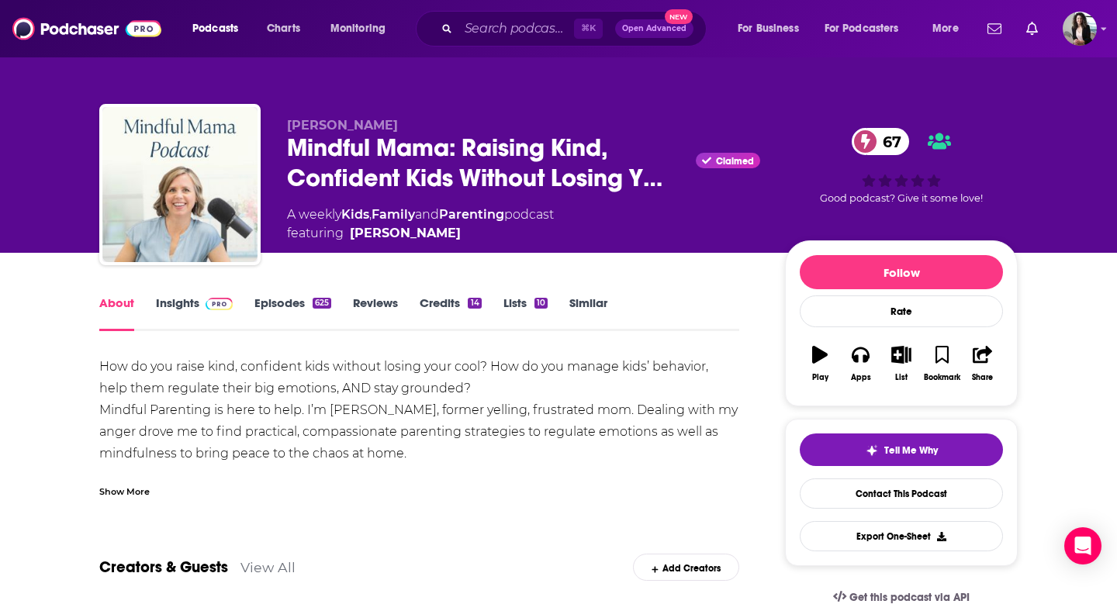
click at [216, 309] on img at bounding box center [219, 304] width 27 height 12
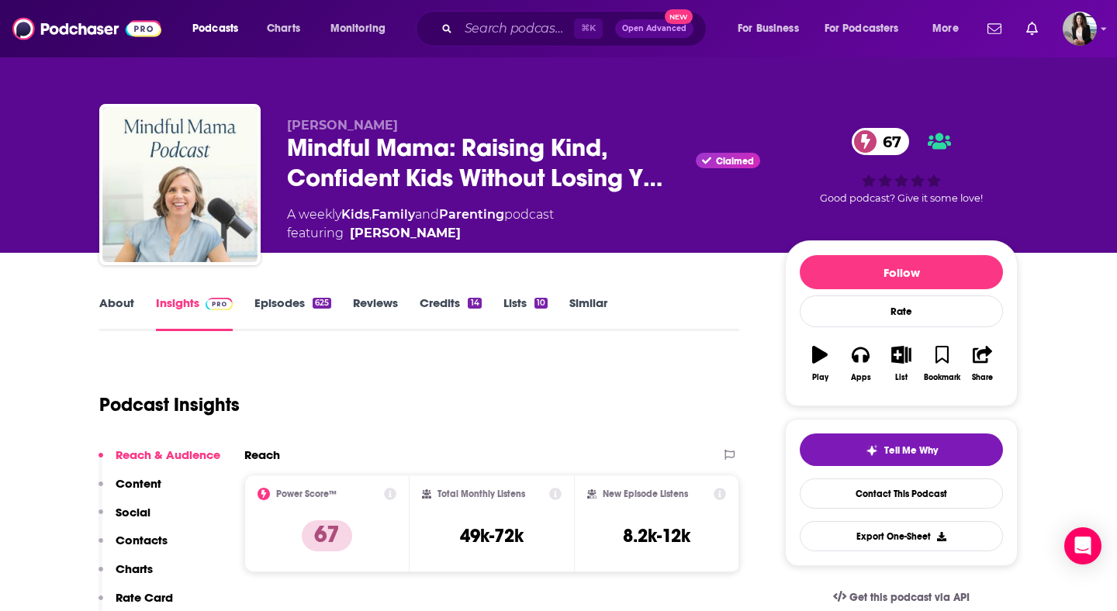
click at [301, 302] on link "Episodes 625" at bounding box center [292, 313] width 77 height 36
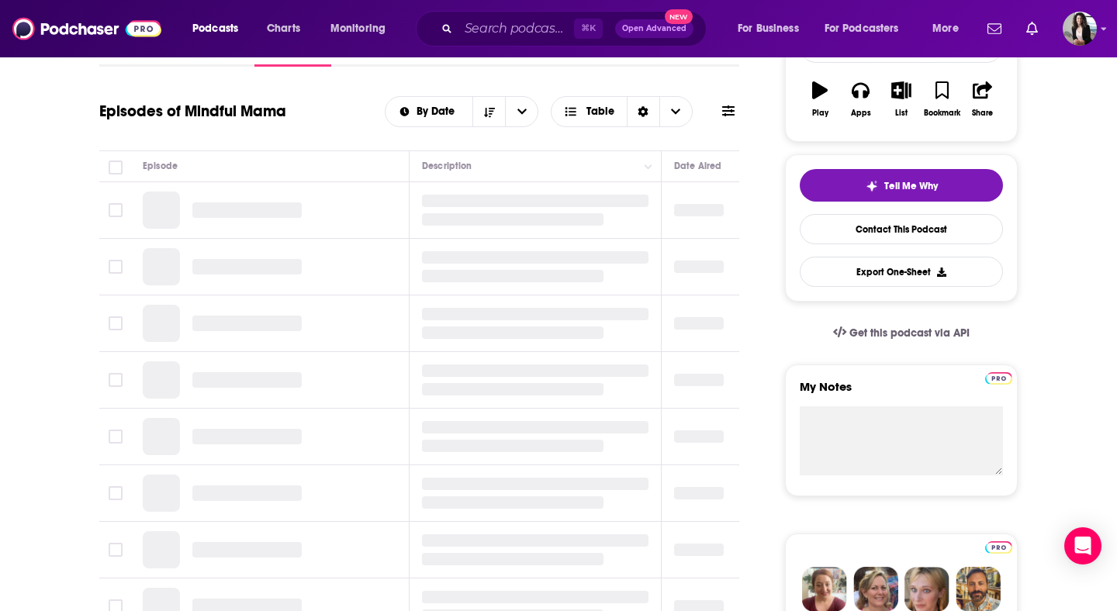
scroll to position [265, 0]
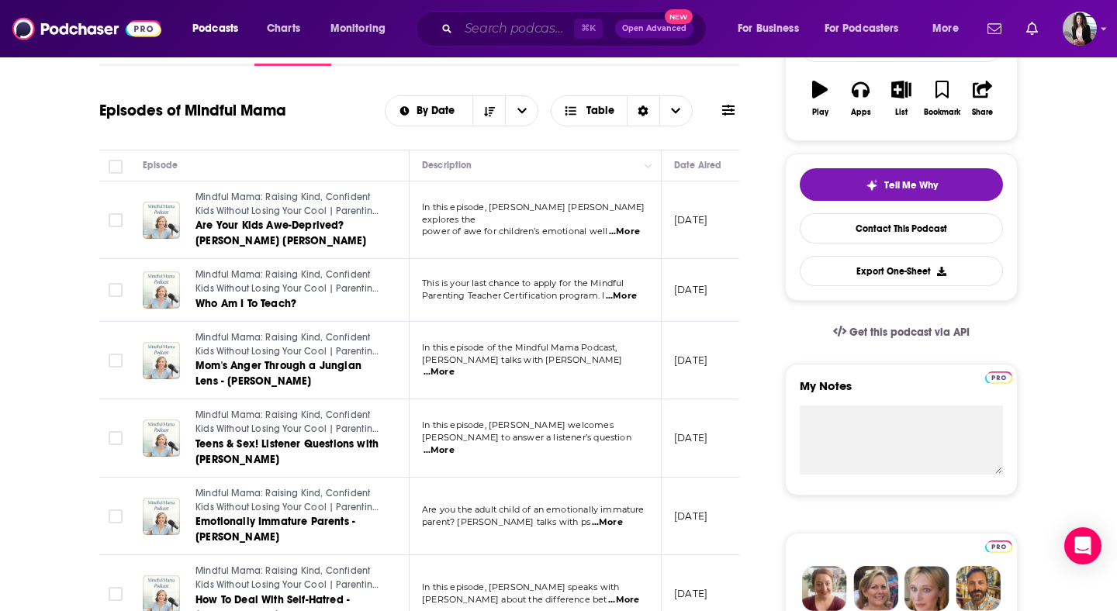
click at [492, 32] on input "Search podcasts, credits, & more..." at bounding box center [516, 28] width 116 height 25
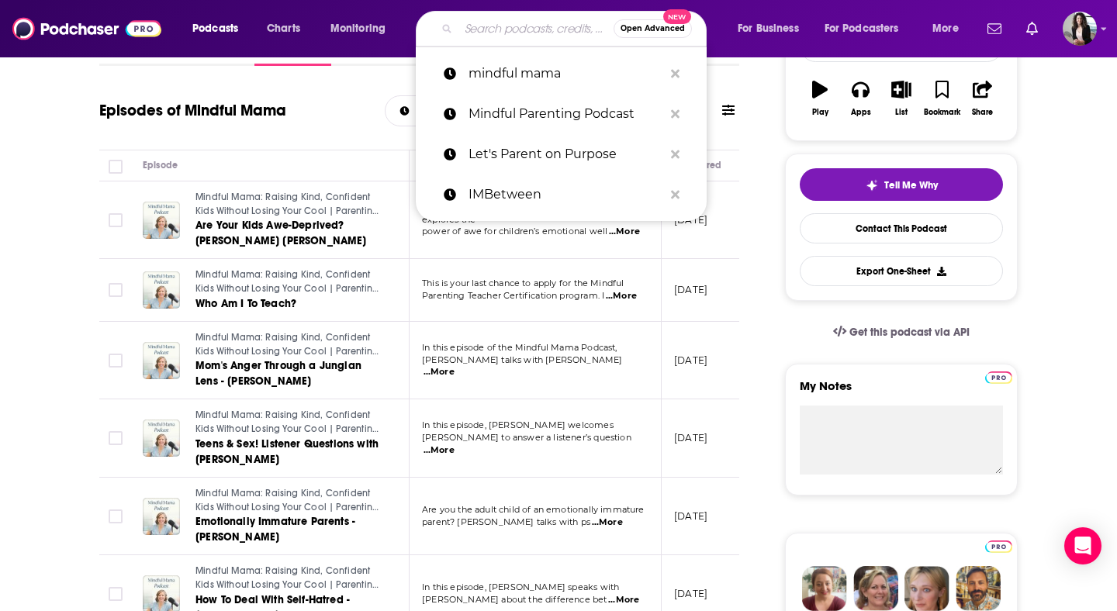
paste input "ParentED"
type input "ParentED"
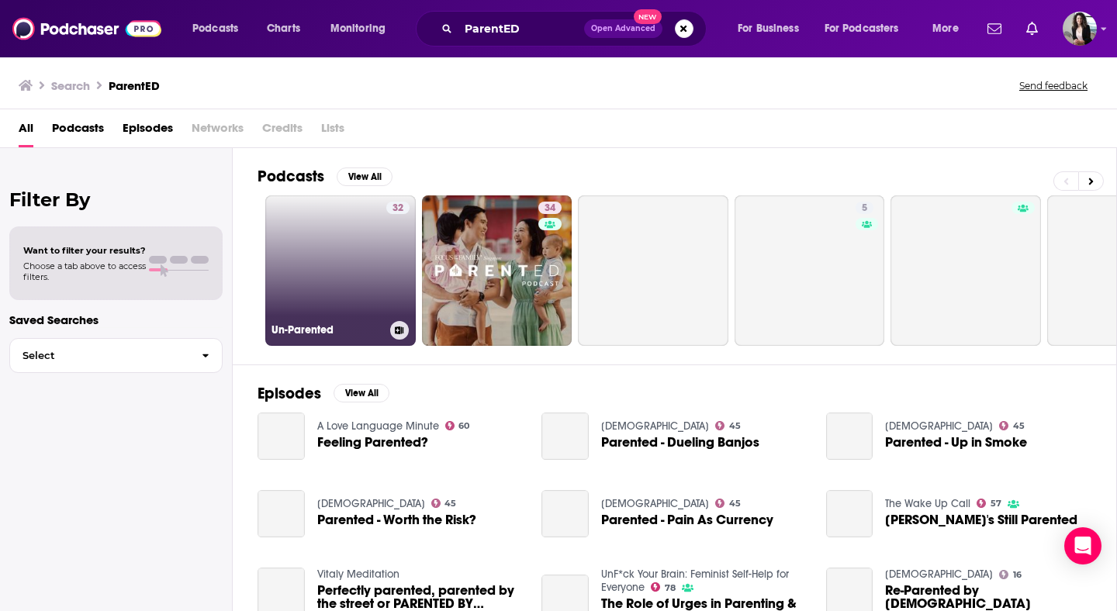
click at [327, 252] on link "32 Un-Parented" at bounding box center [340, 270] width 150 height 150
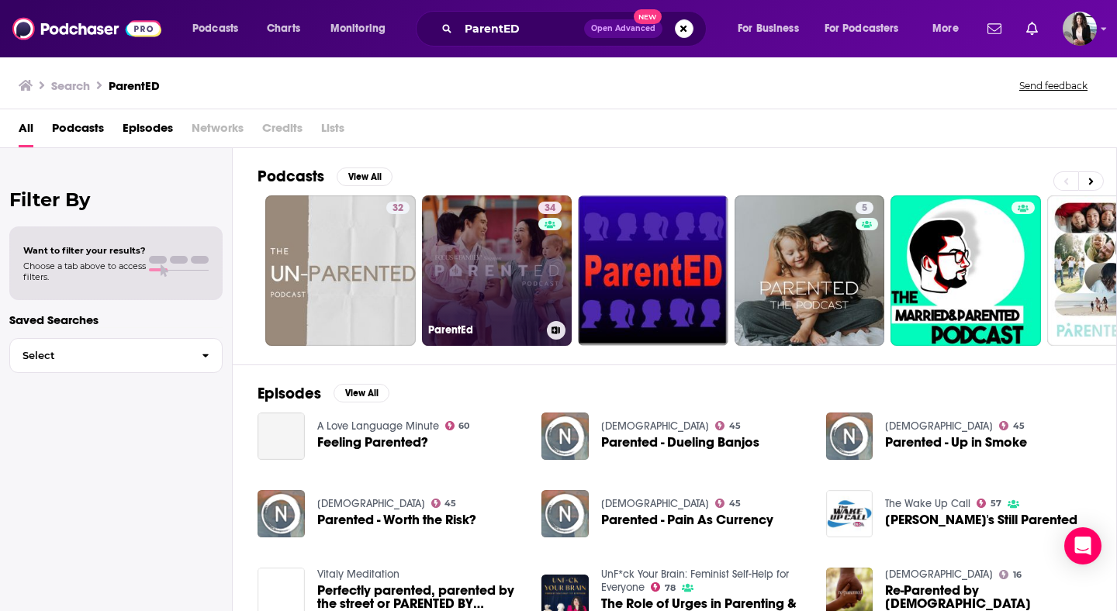
click at [494, 275] on link "34 ParentEd" at bounding box center [497, 270] width 150 height 150
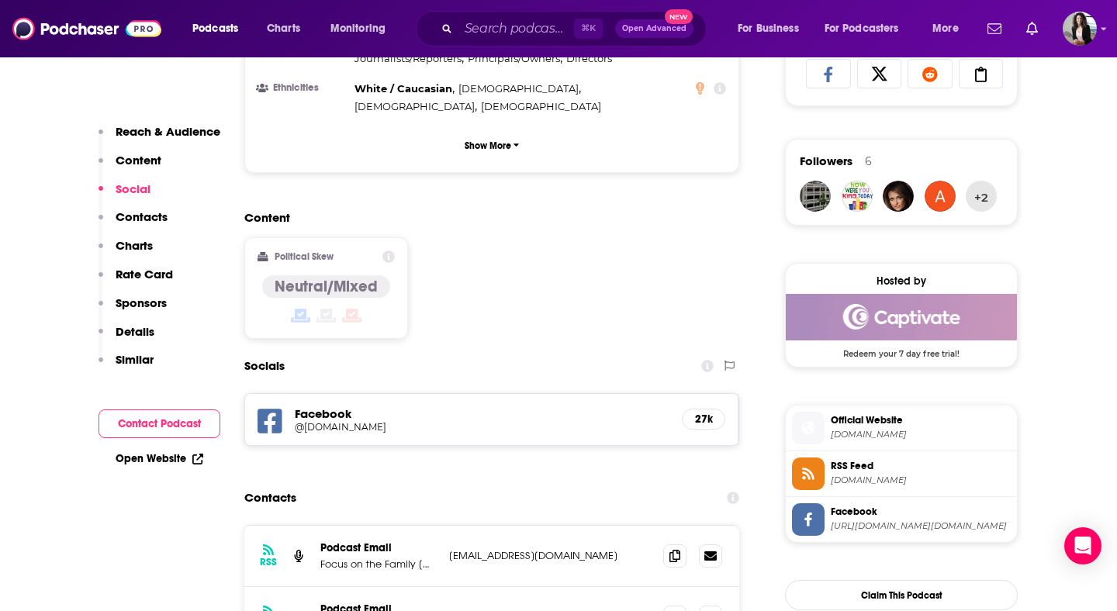
scroll to position [1107, 0]
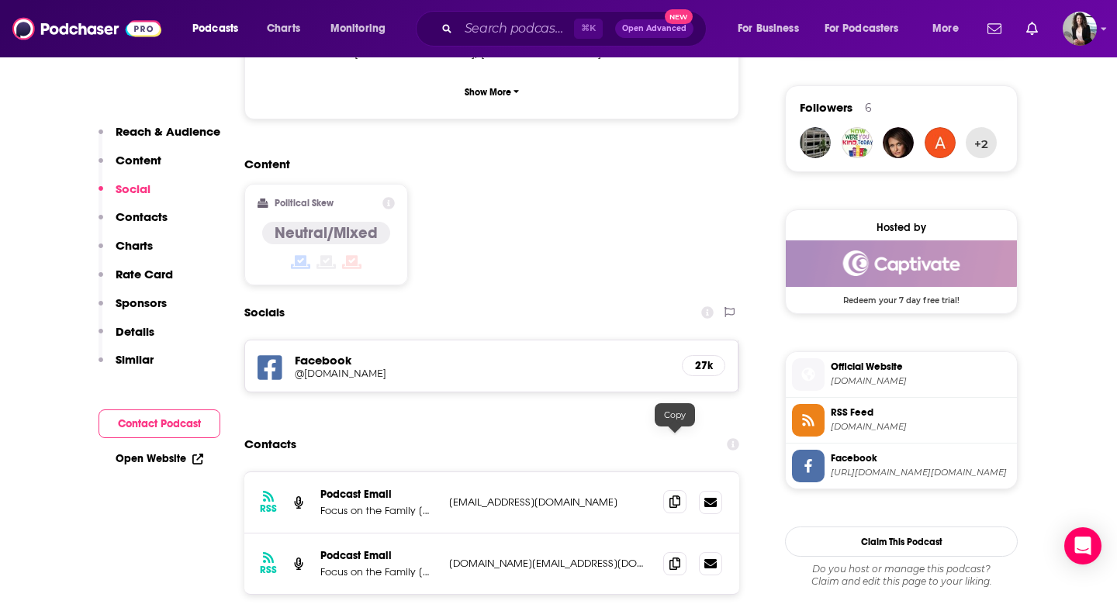
click at [666, 490] on span at bounding box center [674, 501] width 23 height 23
click at [671, 551] on span at bounding box center [674, 562] width 23 height 23
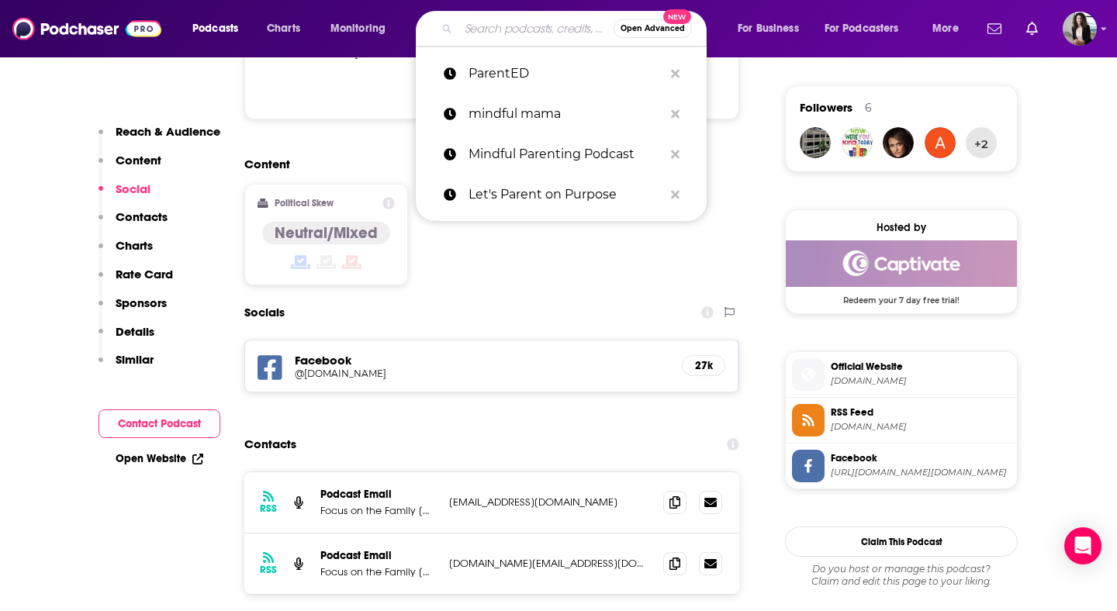
click at [526, 32] on input "Search podcasts, credits, & more..." at bounding box center [535, 28] width 155 height 25
paste input "Relationship Prescriptions"
type input "Relationship Prescriptions"
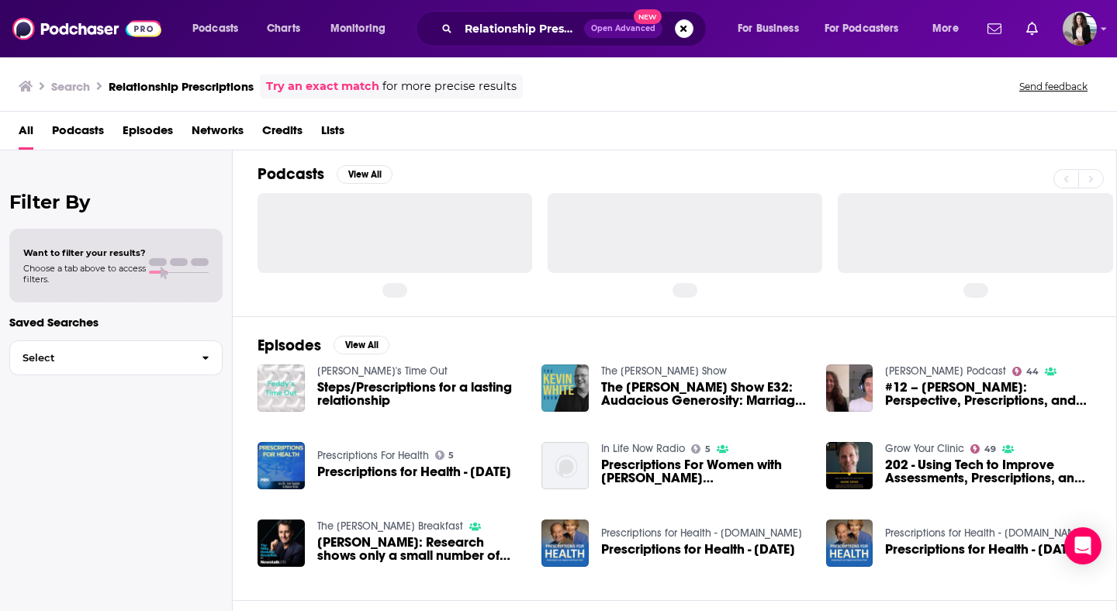
scroll to position [19, 0]
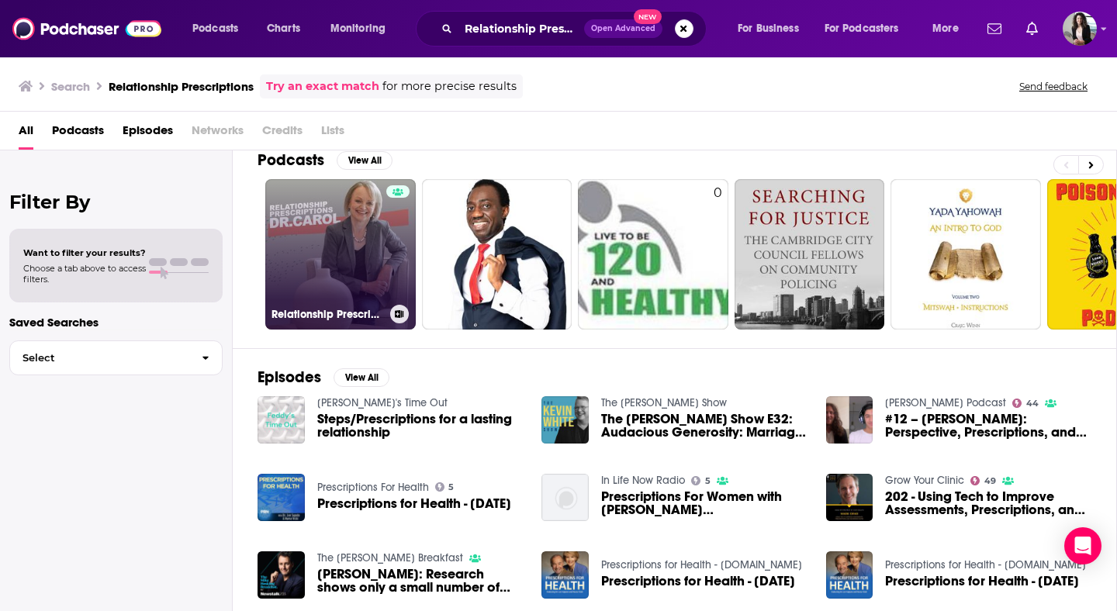
click at [351, 241] on link "Relationship Prescriptions with Dr. [PERSON_NAME]" at bounding box center [340, 254] width 150 height 150
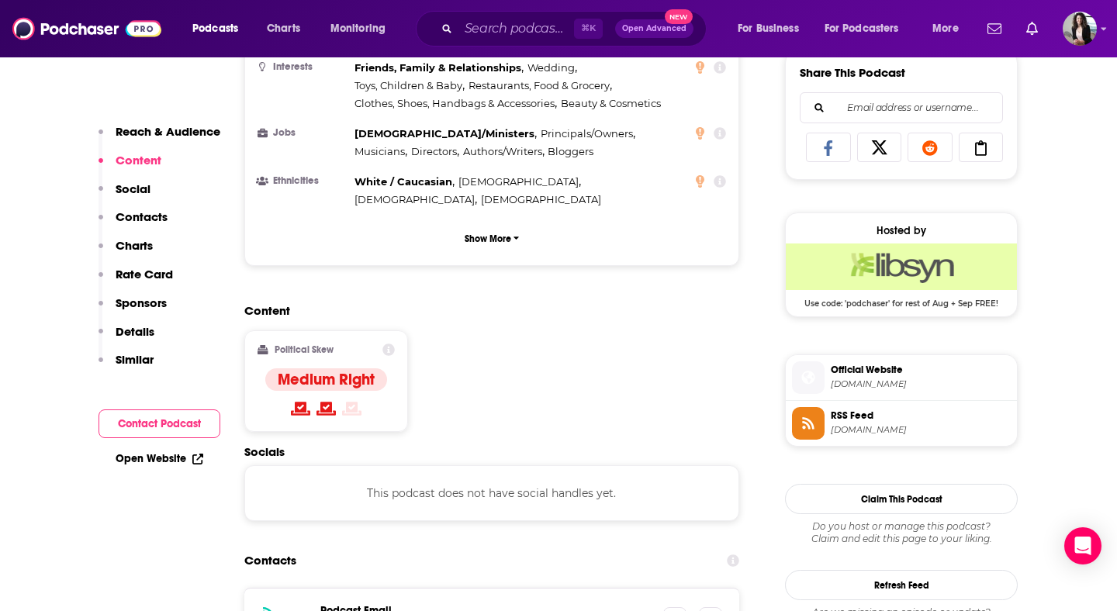
scroll to position [1102, 0]
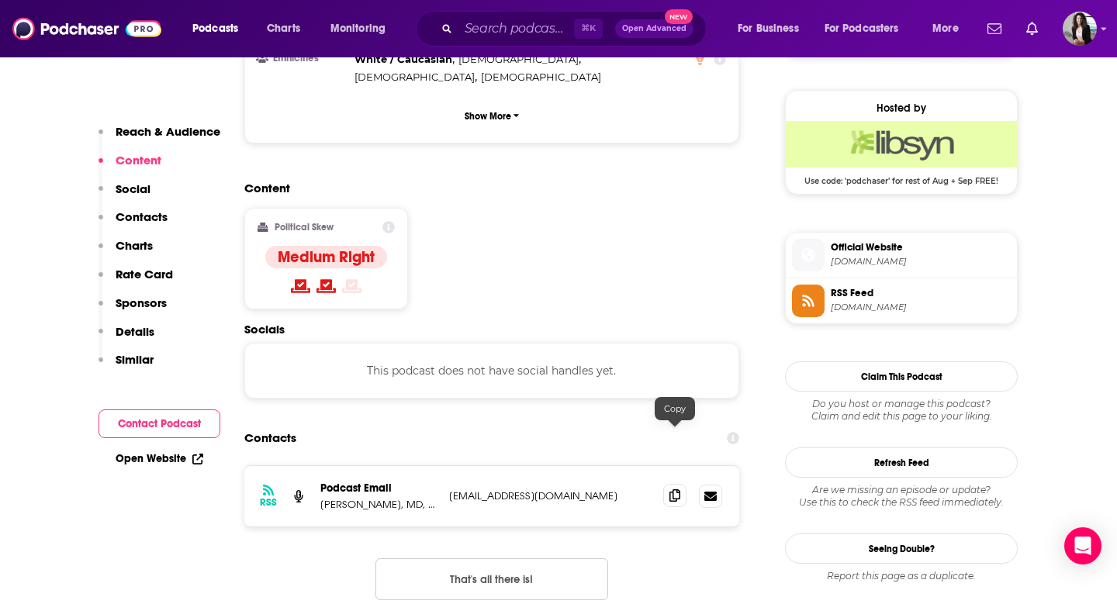
click at [667, 484] on span at bounding box center [674, 495] width 23 height 23
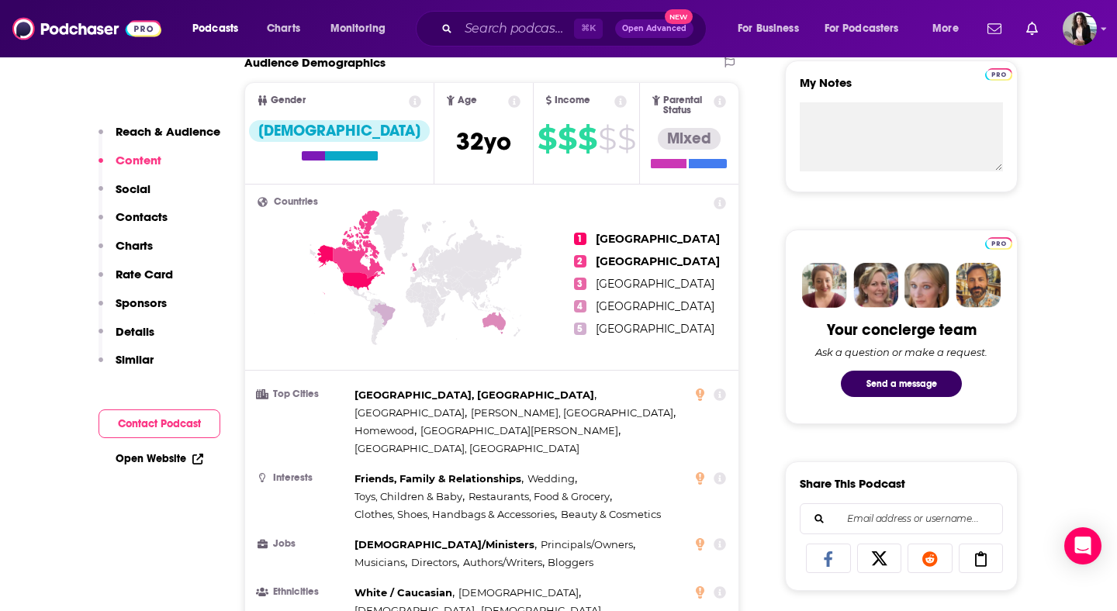
scroll to position [0, 0]
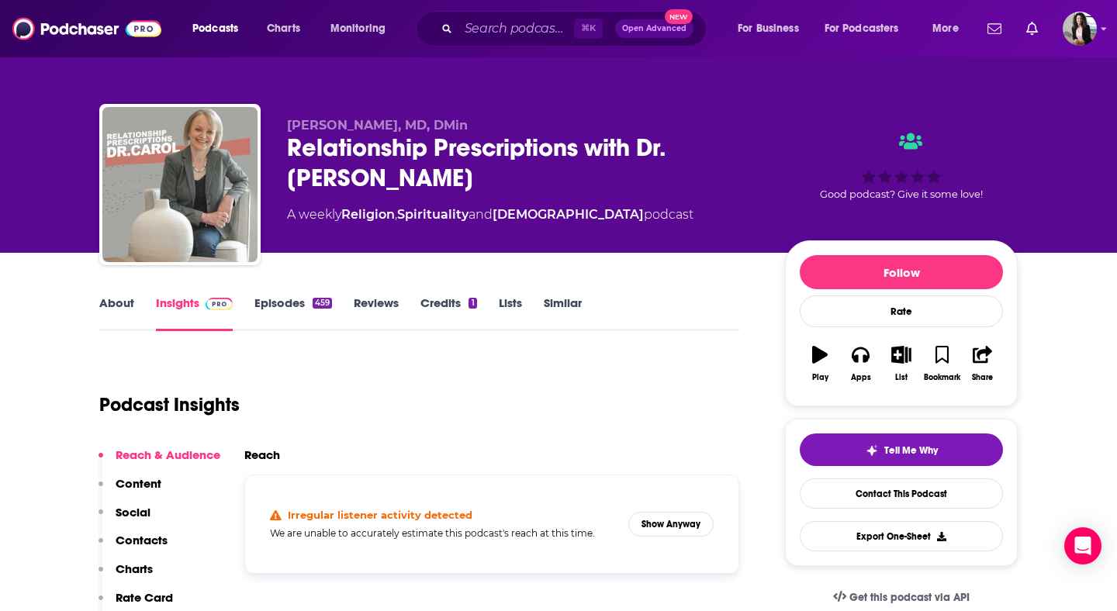
click at [124, 309] on link "About" at bounding box center [116, 313] width 35 height 36
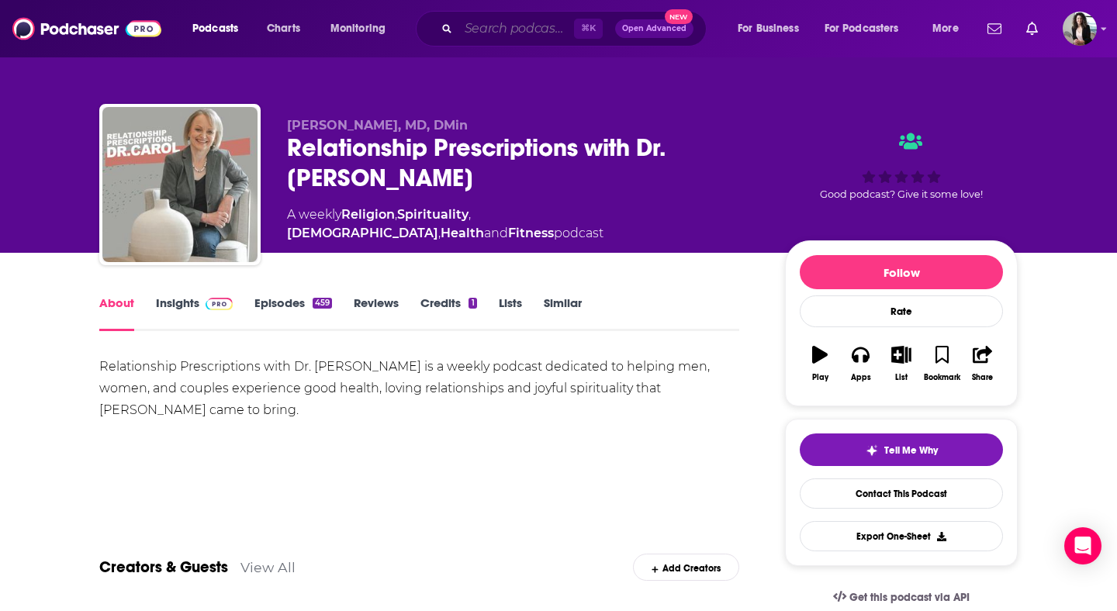
click at [528, 22] on input "Search podcasts, credits, & more..." at bounding box center [516, 28] width 116 height 25
paste input "Simple Families"
type input "Simple Families"
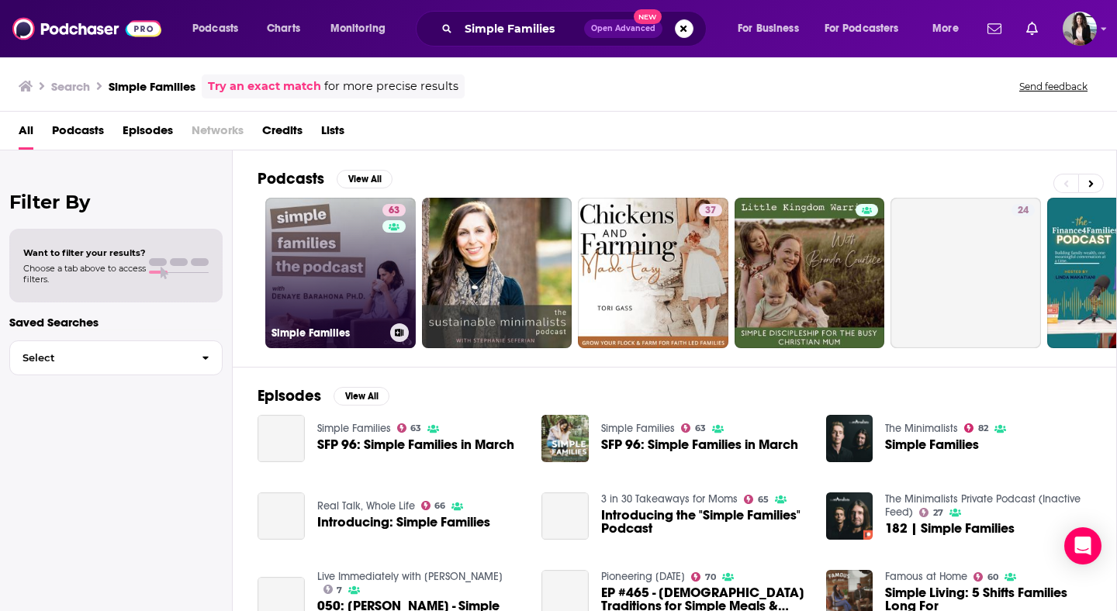
click at [306, 263] on link "63 Simple Families" at bounding box center [340, 273] width 150 height 150
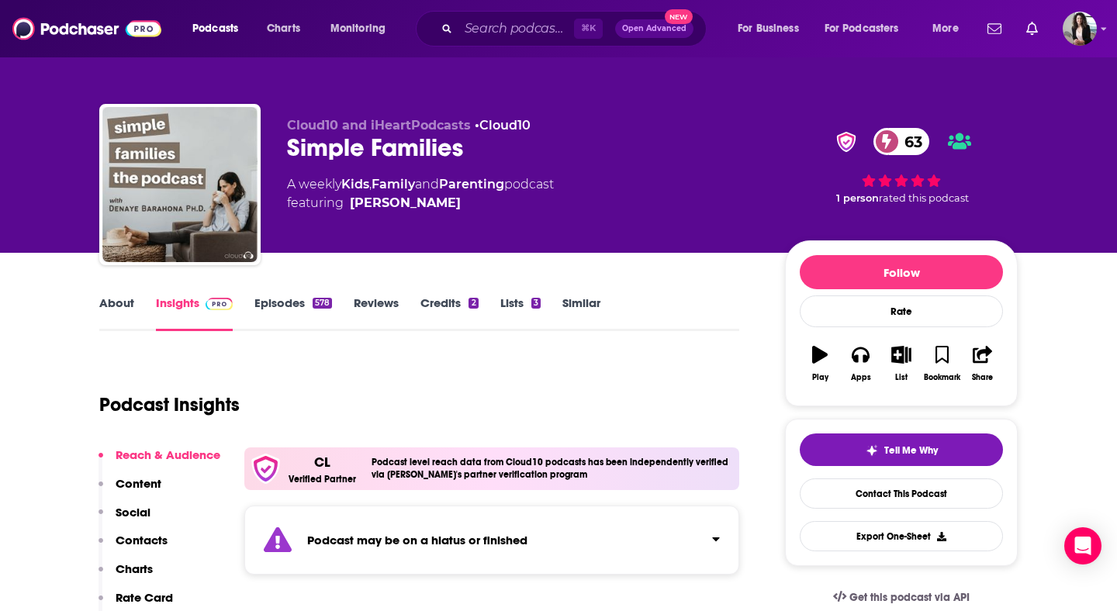
click at [107, 302] on link "About" at bounding box center [116, 313] width 35 height 36
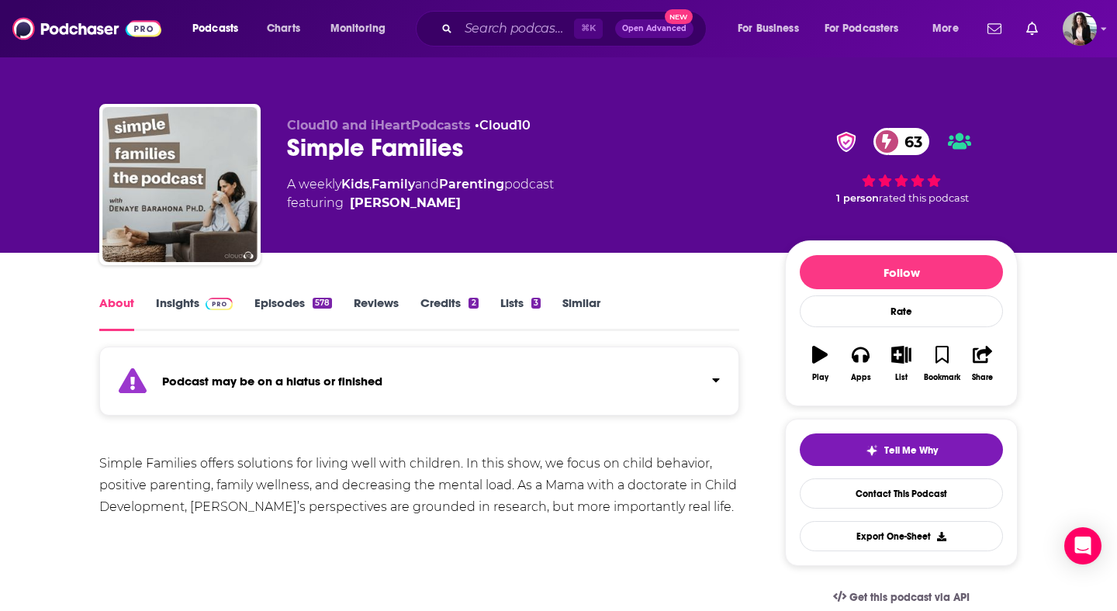
click at [286, 298] on link "Episodes 578" at bounding box center [293, 313] width 78 height 36
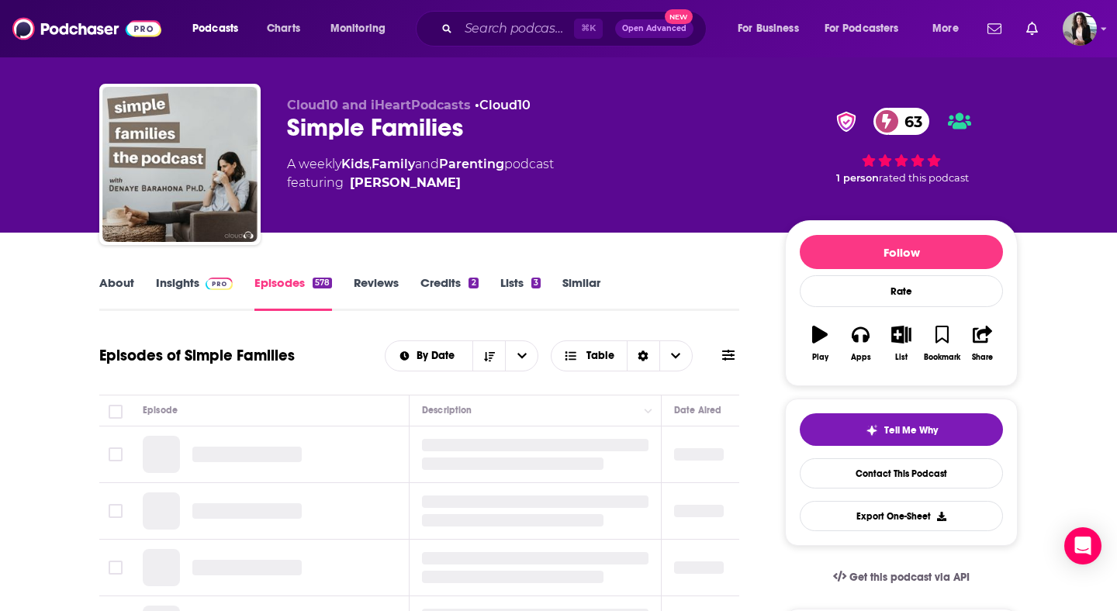
scroll to position [179, 0]
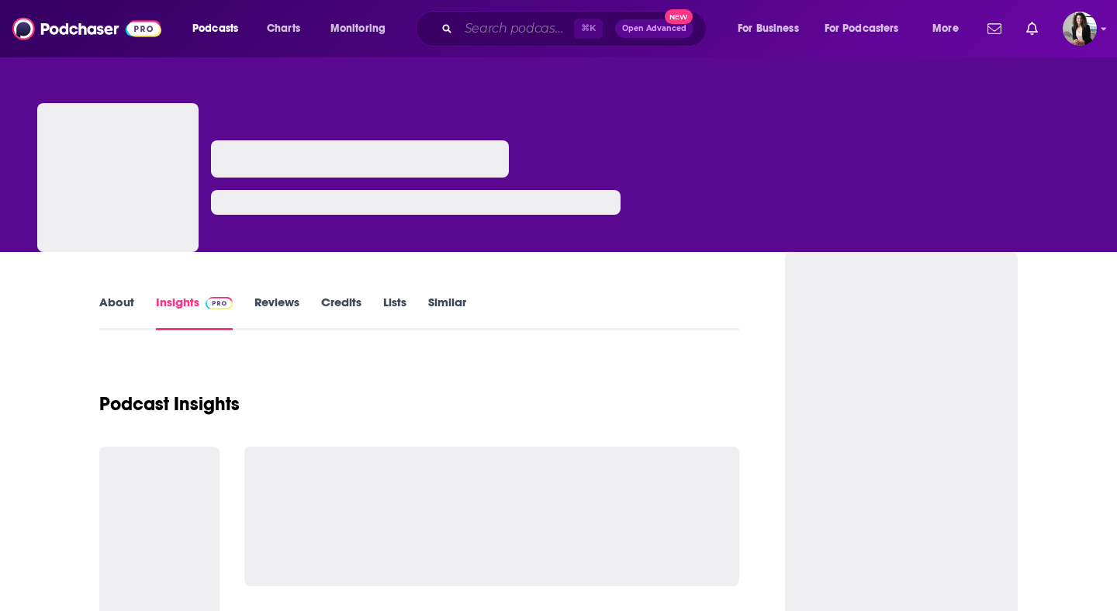
click at [539, 31] on input "Search podcasts, credits, & more..." at bounding box center [516, 28] width 116 height 25
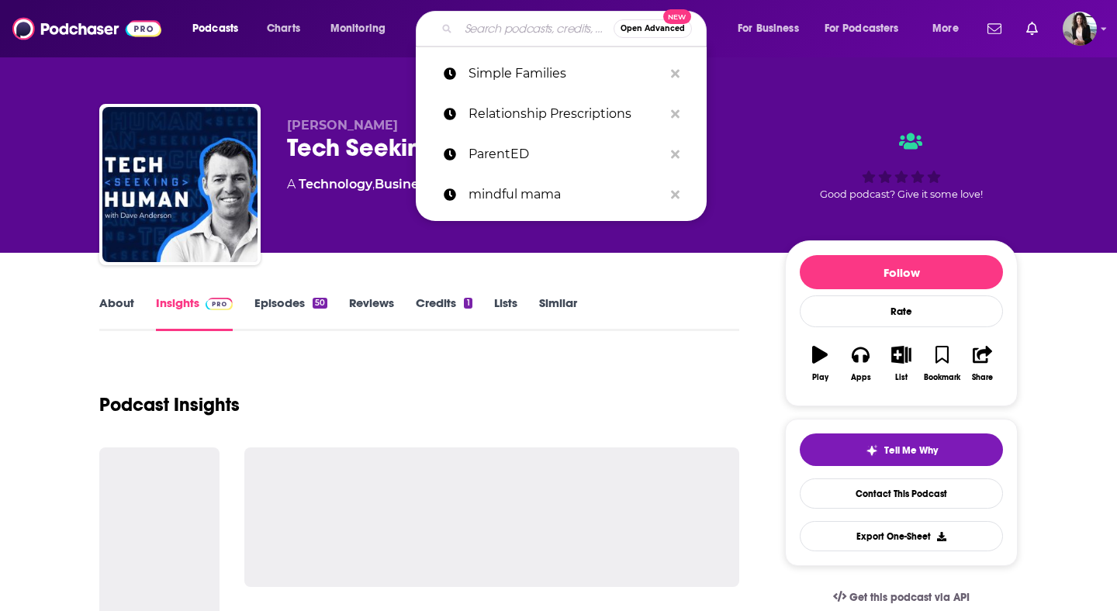
paste input "Staying Real About Faith and Family"
type input "Staying Real About Faith and Family"
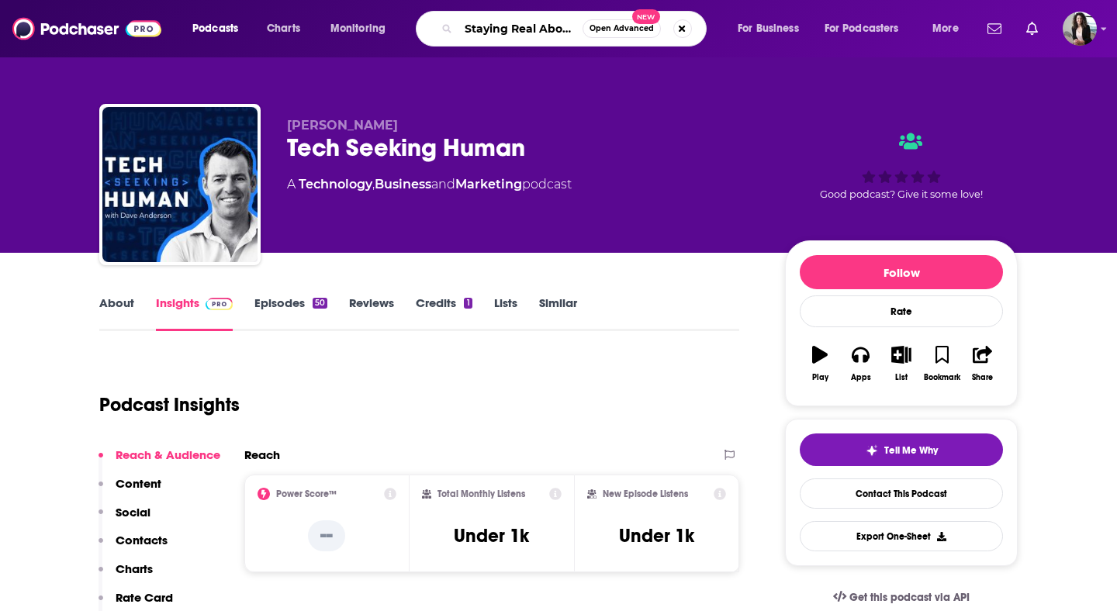
scroll to position [0, 97]
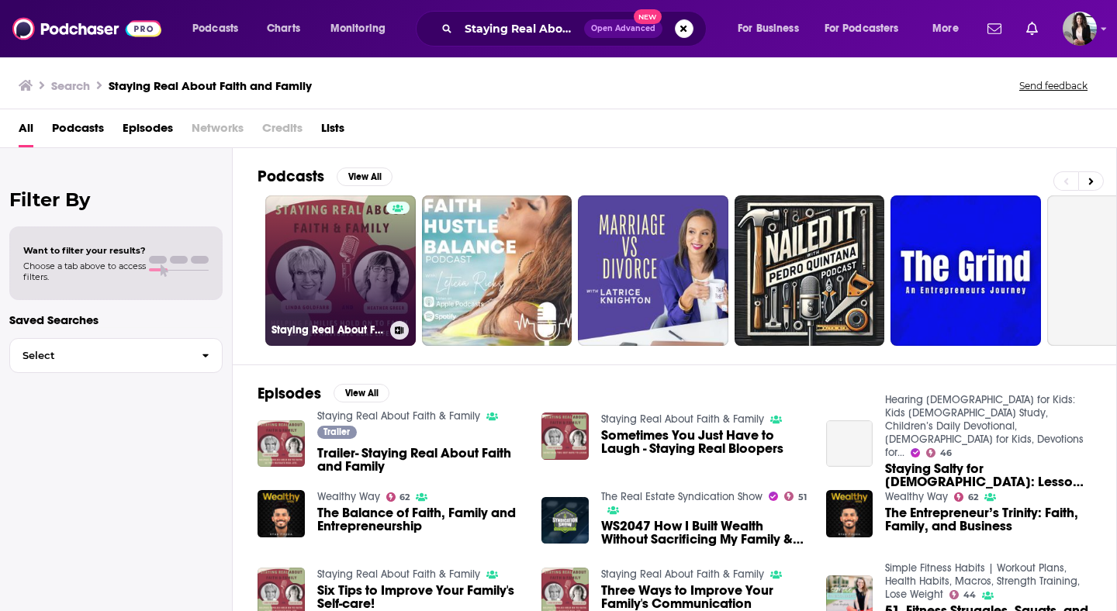
click at [338, 255] on link "Staying Real About Faith & Family" at bounding box center [340, 270] width 150 height 150
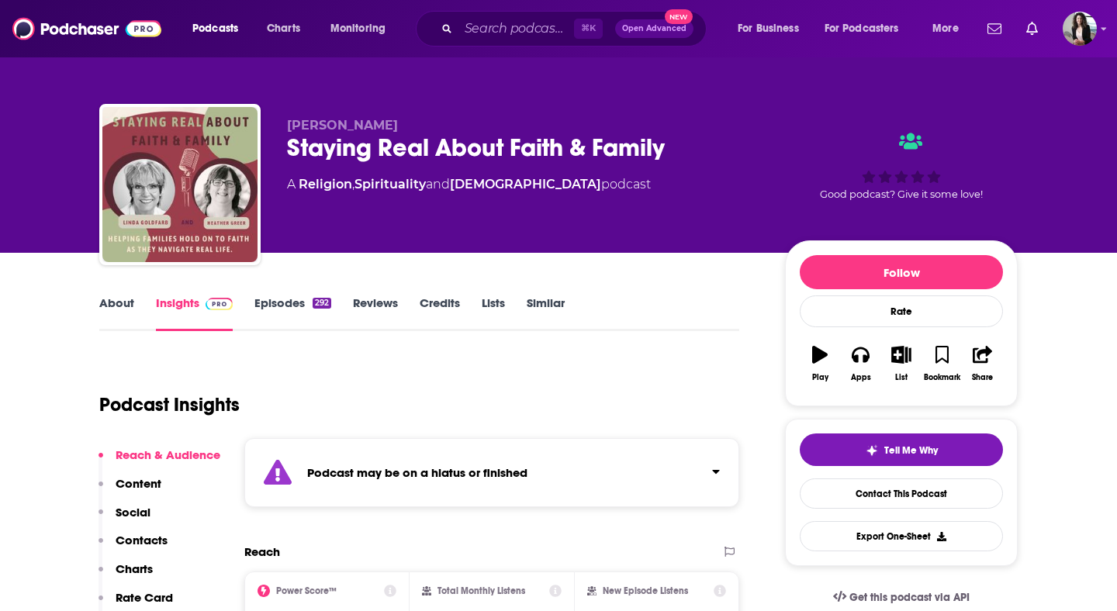
scroll to position [52, 0]
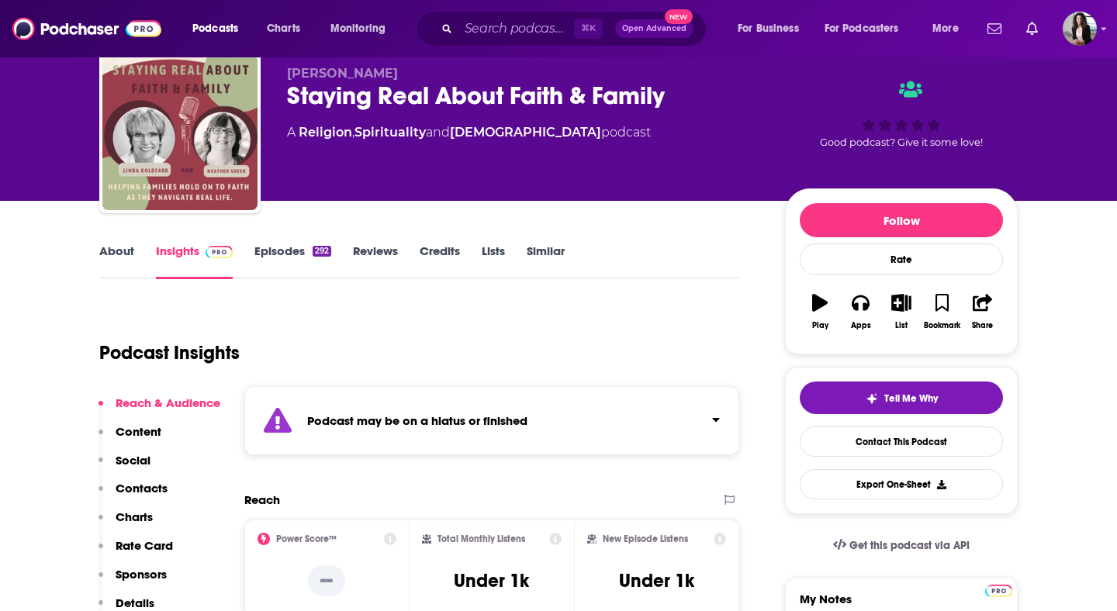
click at [281, 258] on link "Episodes 292" at bounding box center [292, 262] width 77 height 36
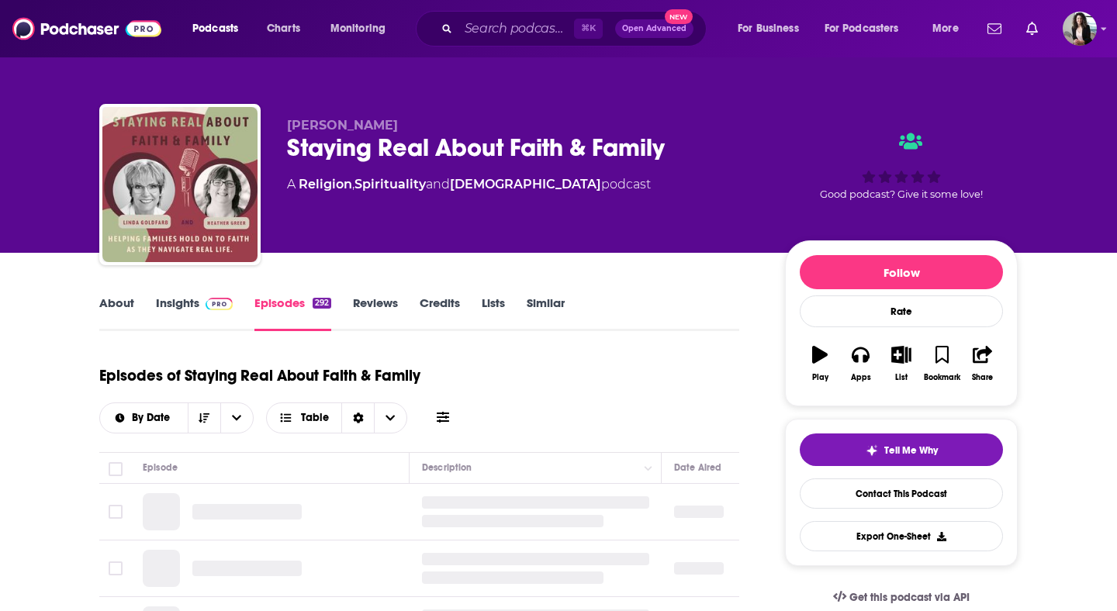
scroll to position [108, 0]
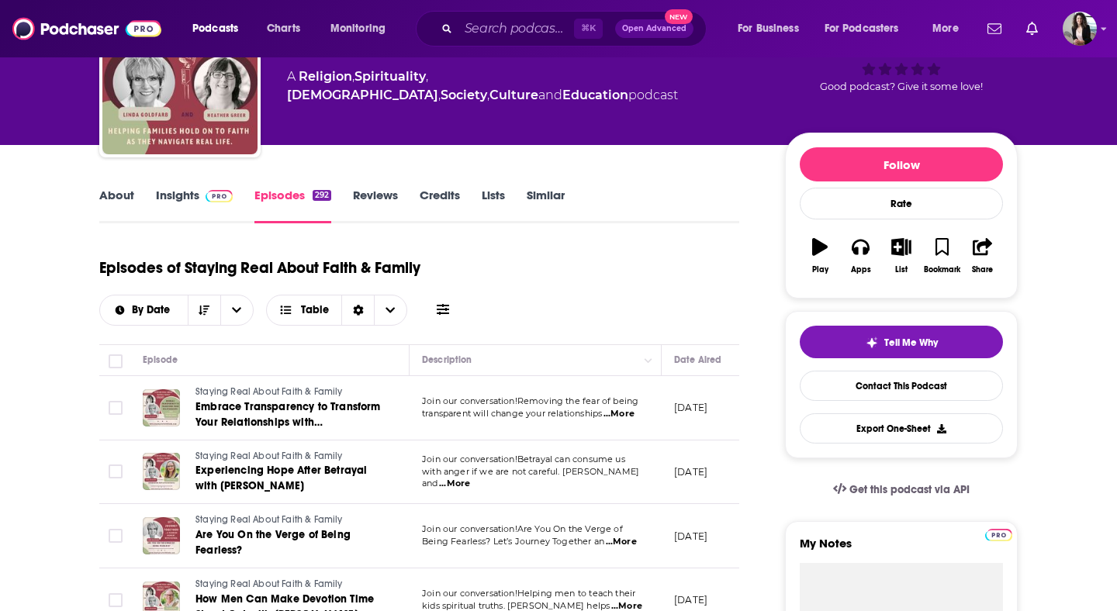
click at [209, 198] on img at bounding box center [219, 196] width 27 height 12
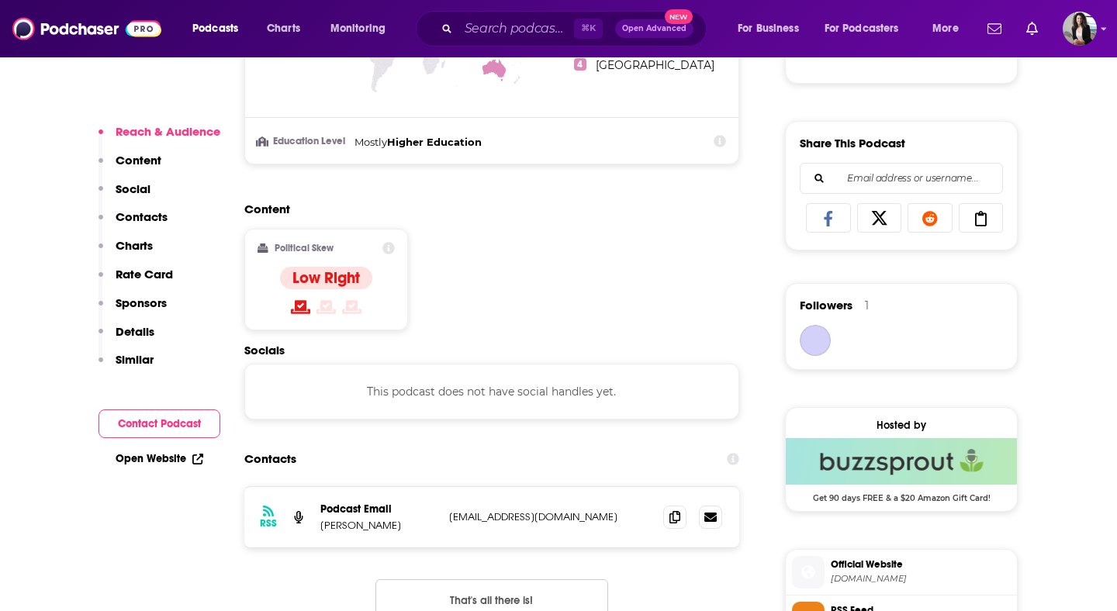
scroll to position [1059, 0]
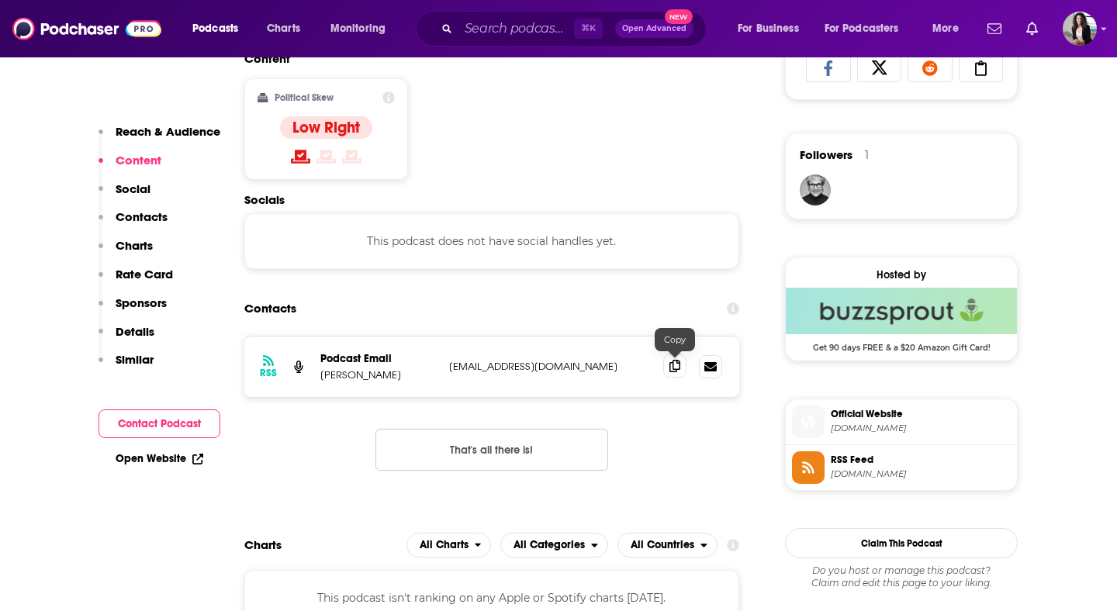
click at [679, 365] on icon at bounding box center [674, 366] width 11 height 12
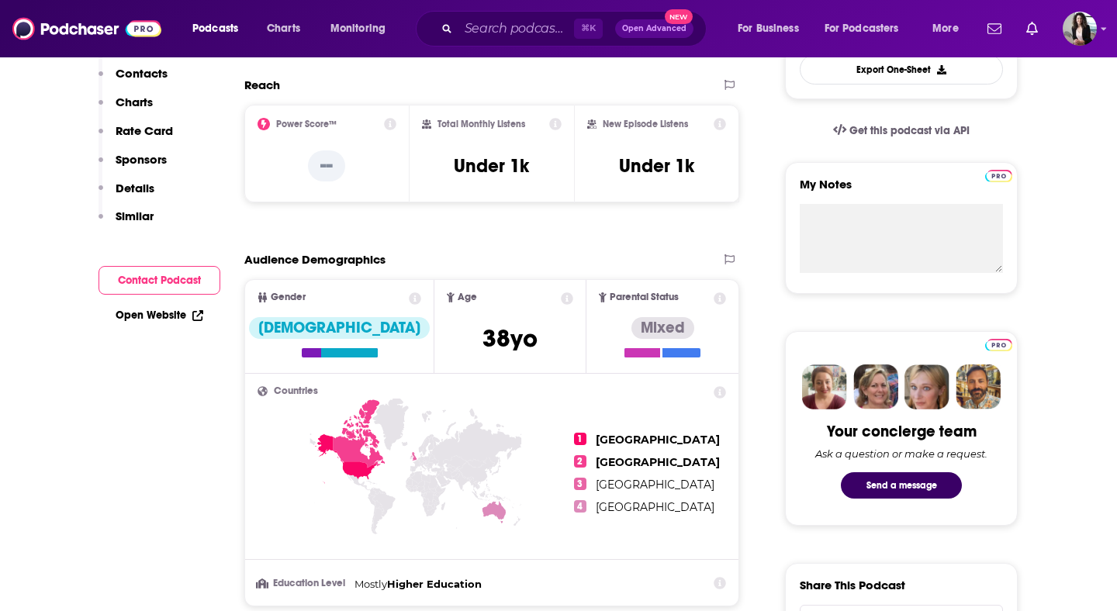
scroll to position [0, 0]
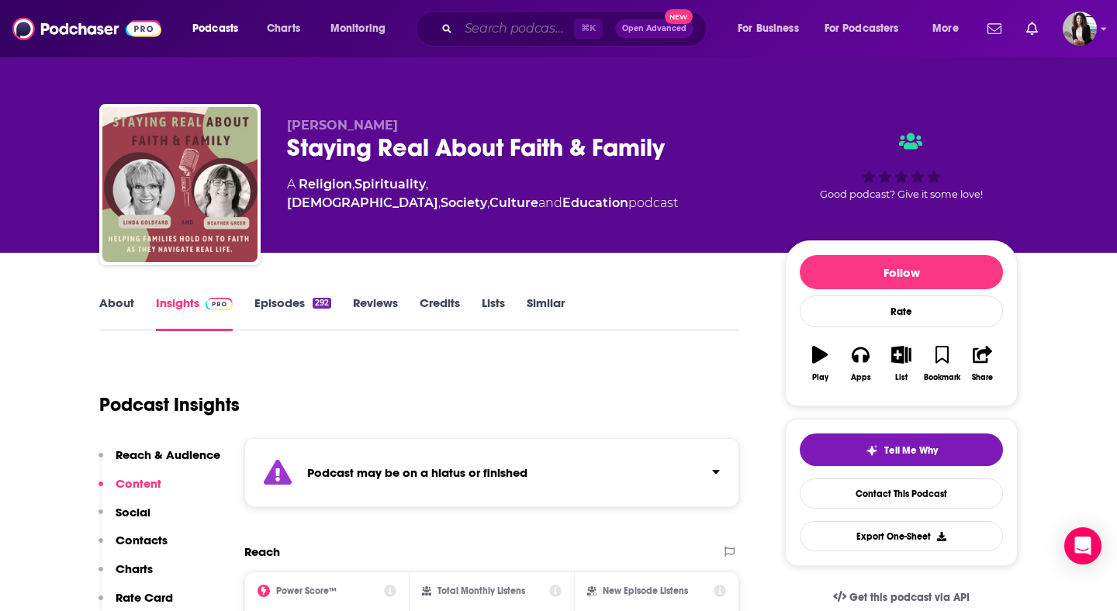
click at [549, 29] on input "Search podcasts, credits, & more..." at bounding box center [516, 28] width 116 height 25
paste input "The Parent Pivot"
type input "The Parent Pivot"
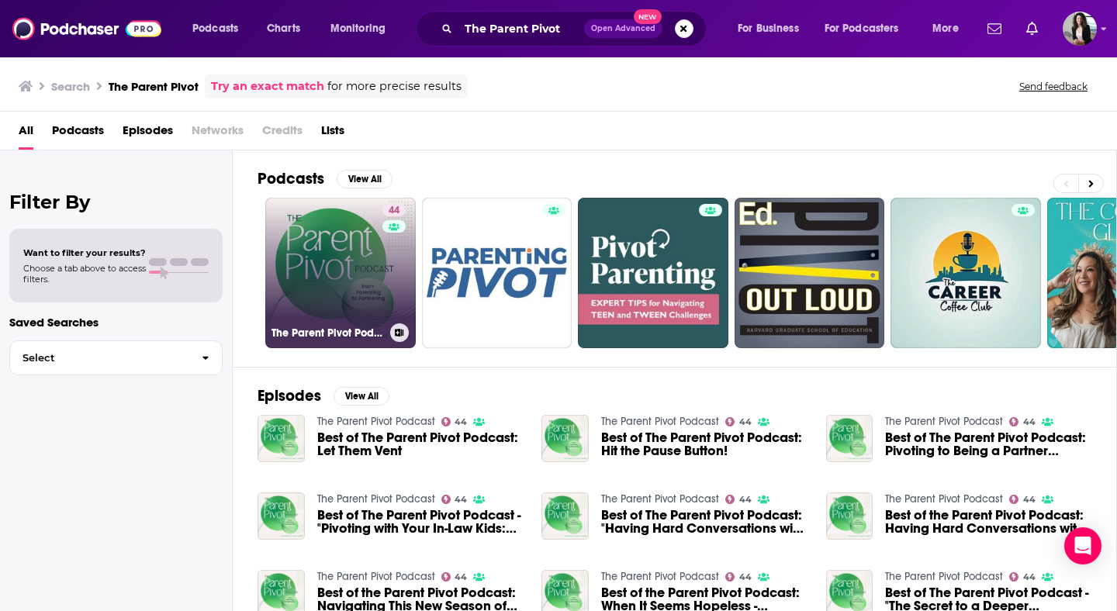
click at [322, 264] on link "44 The Parent Pivot Podcast" at bounding box center [340, 273] width 150 height 150
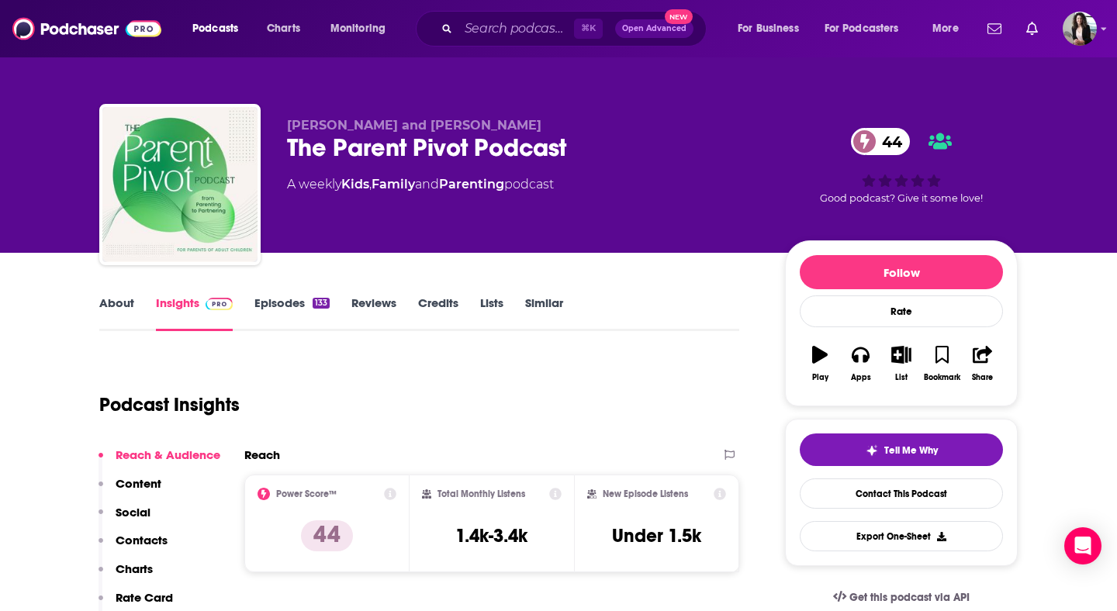
scroll to position [77, 0]
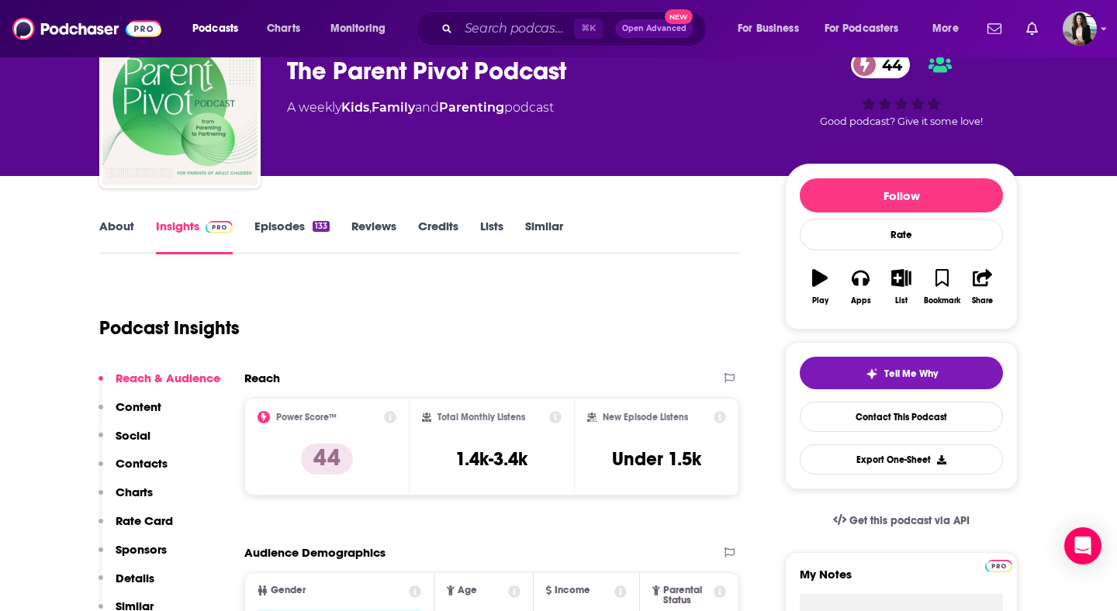
click at [112, 223] on link "About" at bounding box center [116, 237] width 35 height 36
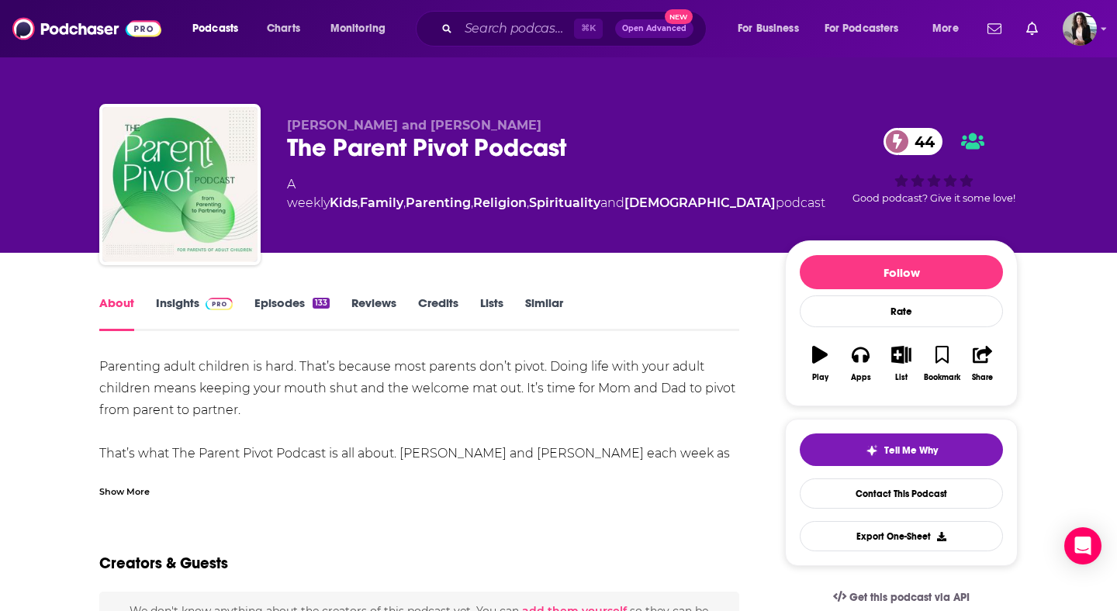
click at [131, 490] on div "Show More" at bounding box center [124, 490] width 50 height 15
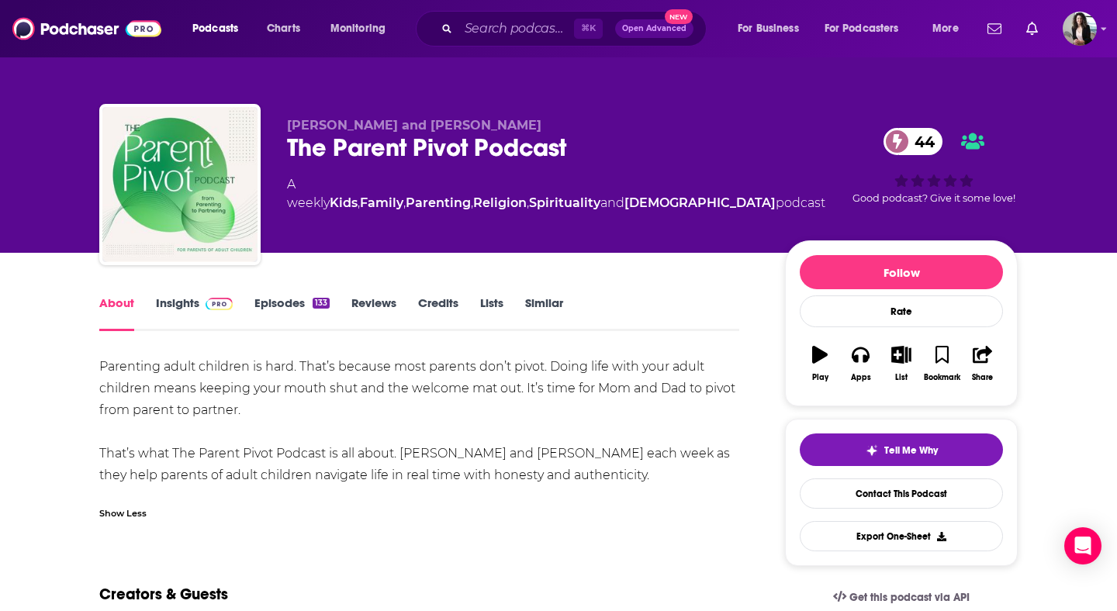
scroll to position [29, 0]
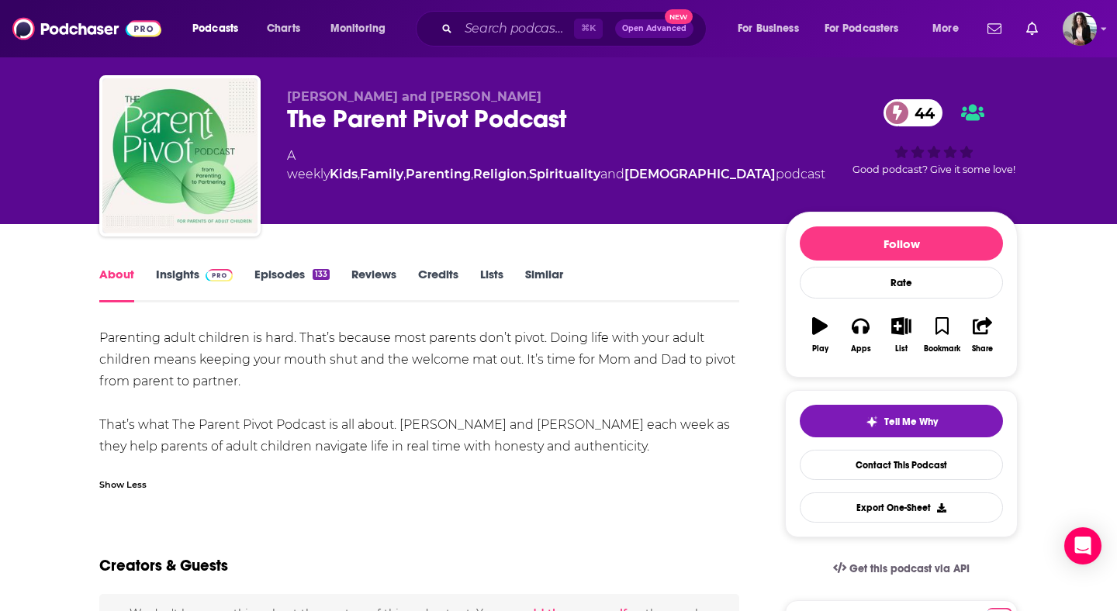
click at [313, 270] on div "133" at bounding box center [321, 274] width 17 height 11
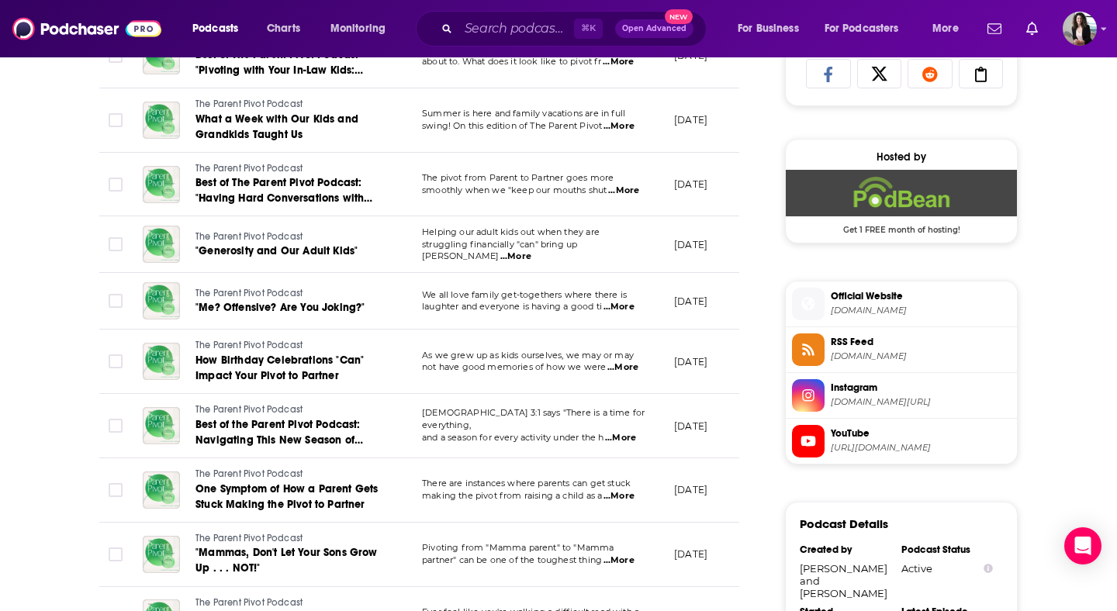
scroll to position [1054, 0]
